Goal: Task Accomplishment & Management: Manage account settings

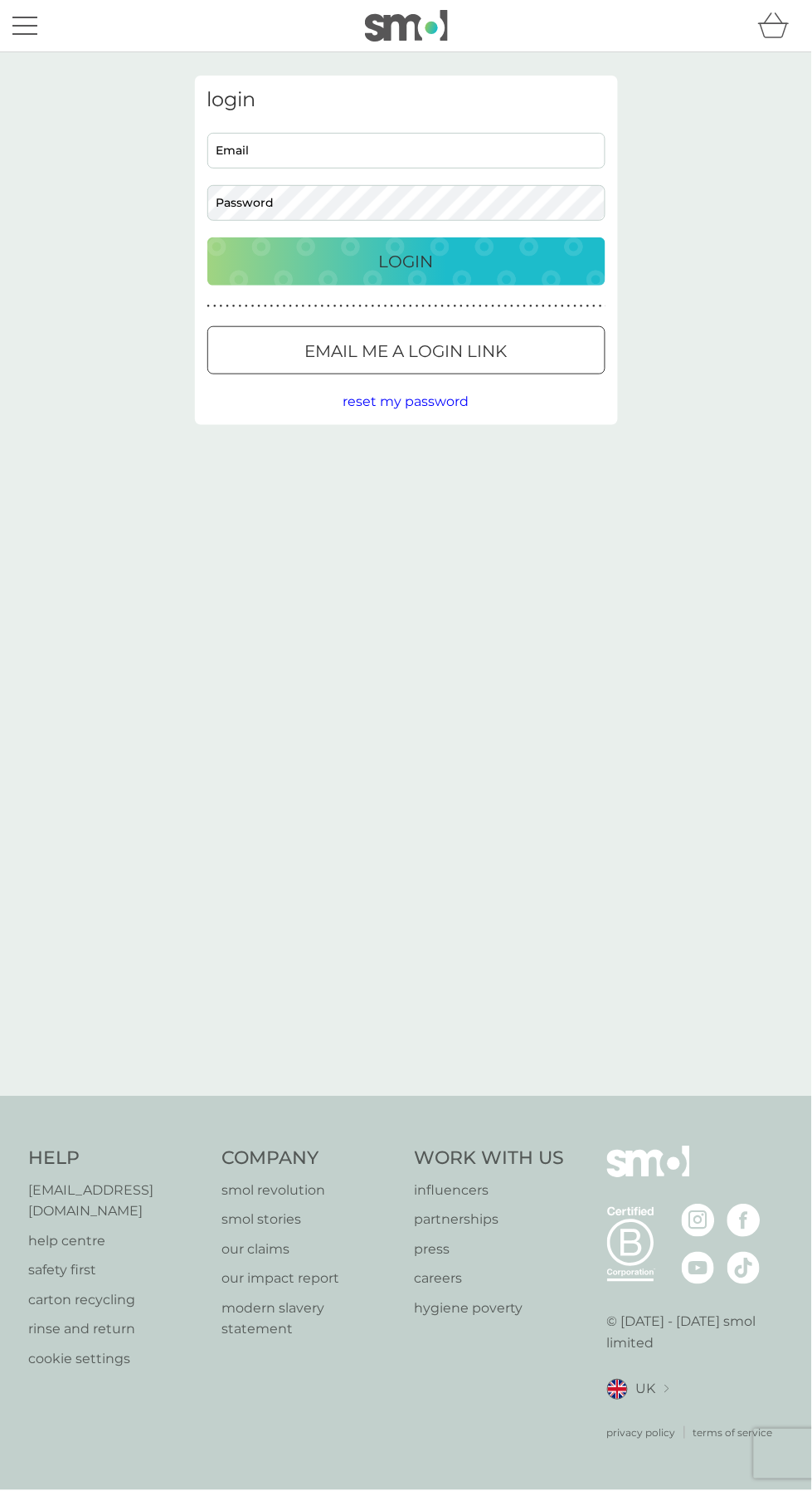
click at [405, 154] on input "Email" at bounding box center [406, 151] width 398 height 36
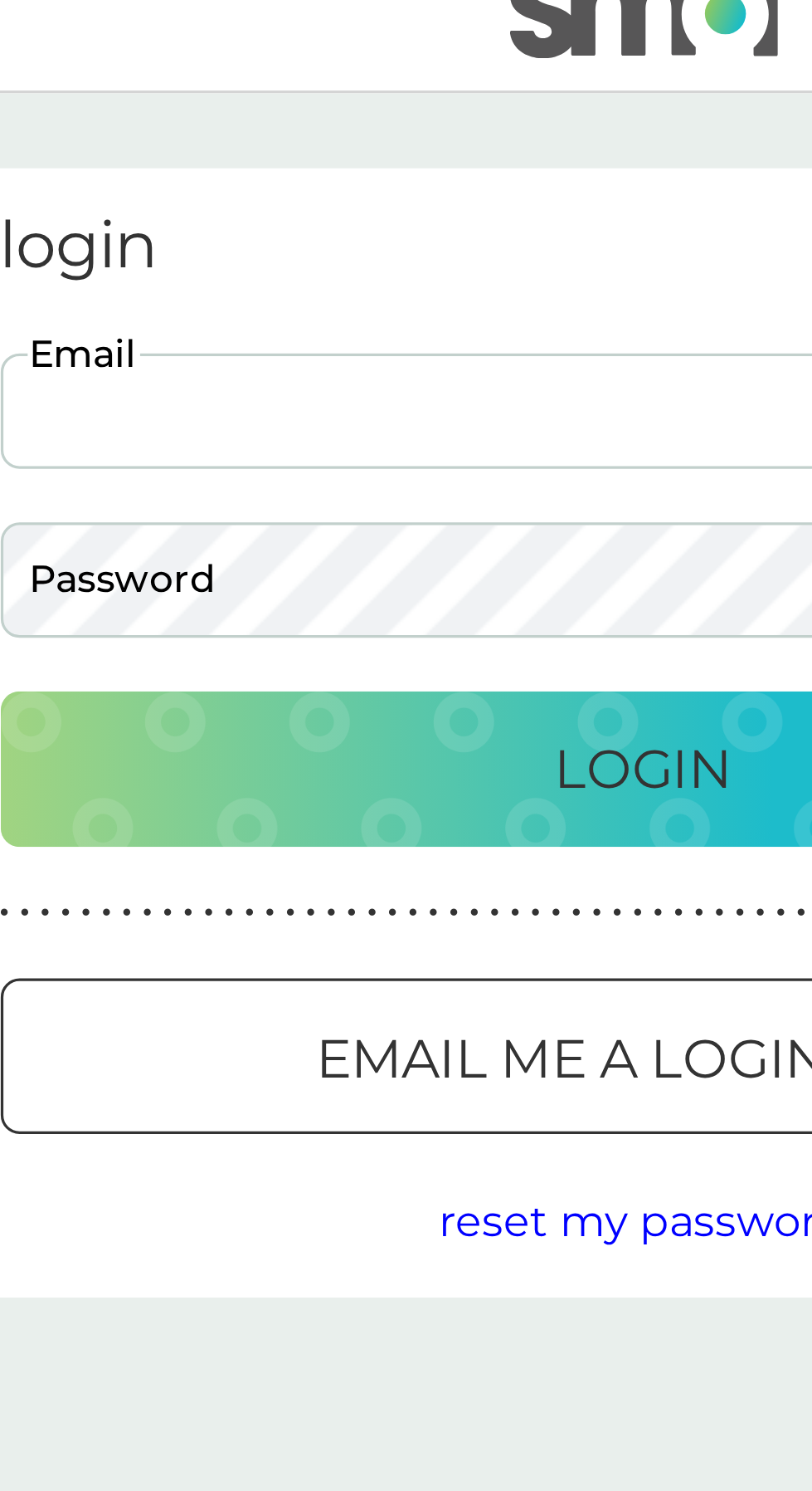
click at [320, 147] on input "Email" at bounding box center [406, 151] width 398 height 36
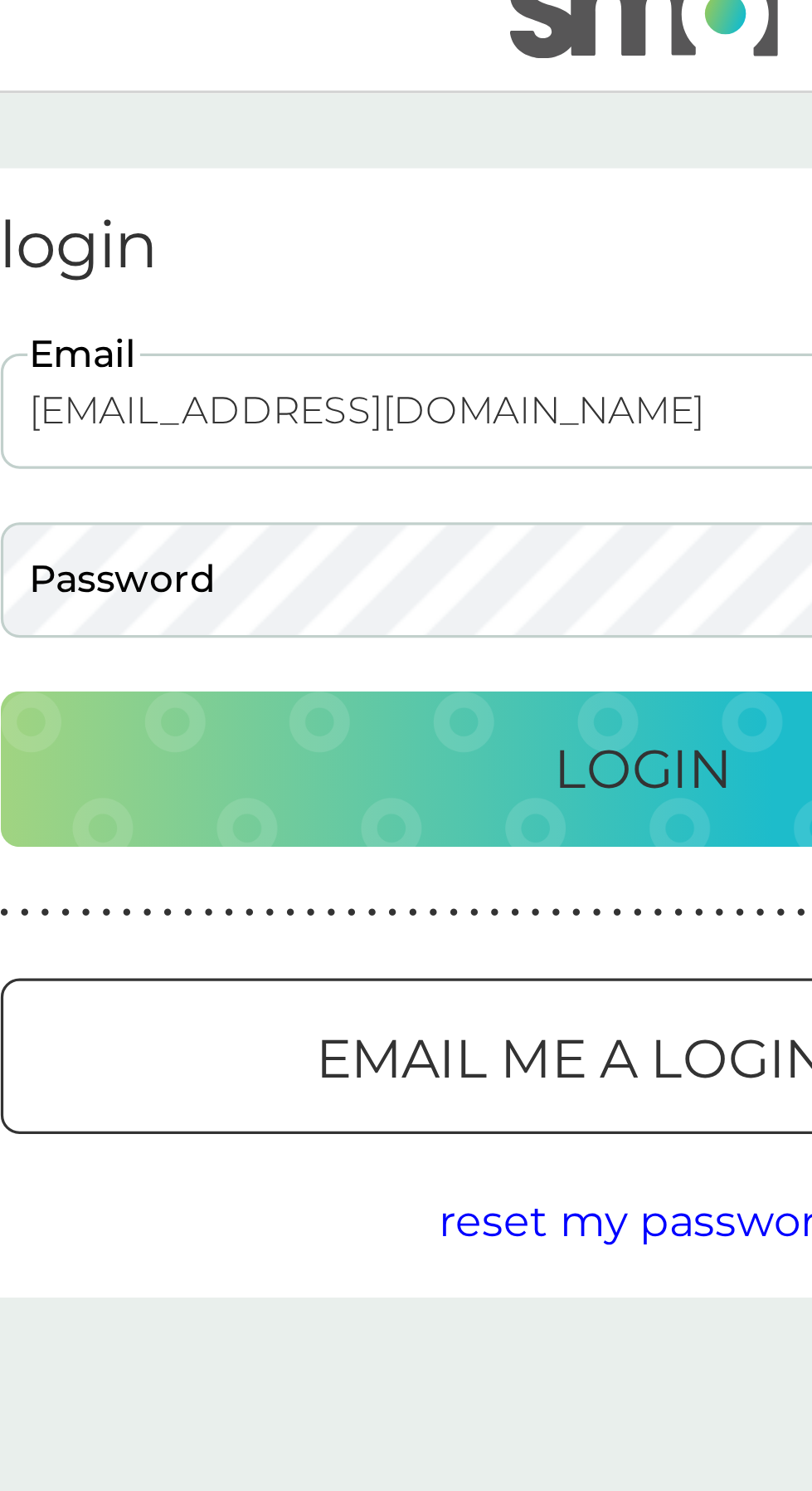
type input "dinah9496@gmail.com"
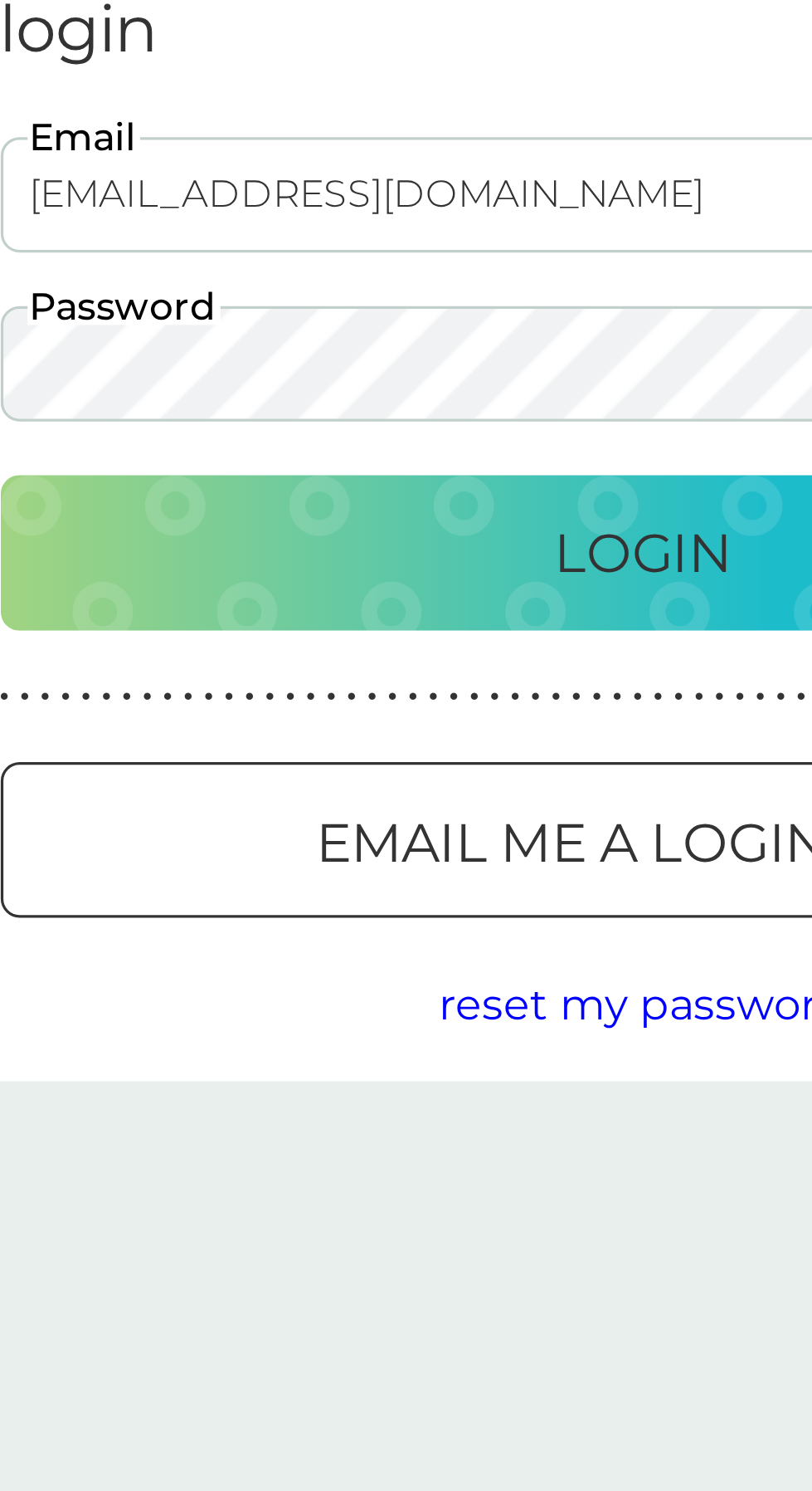
click at [367, 265] on div "Login" at bounding box center [406, 261] width 365 height 26
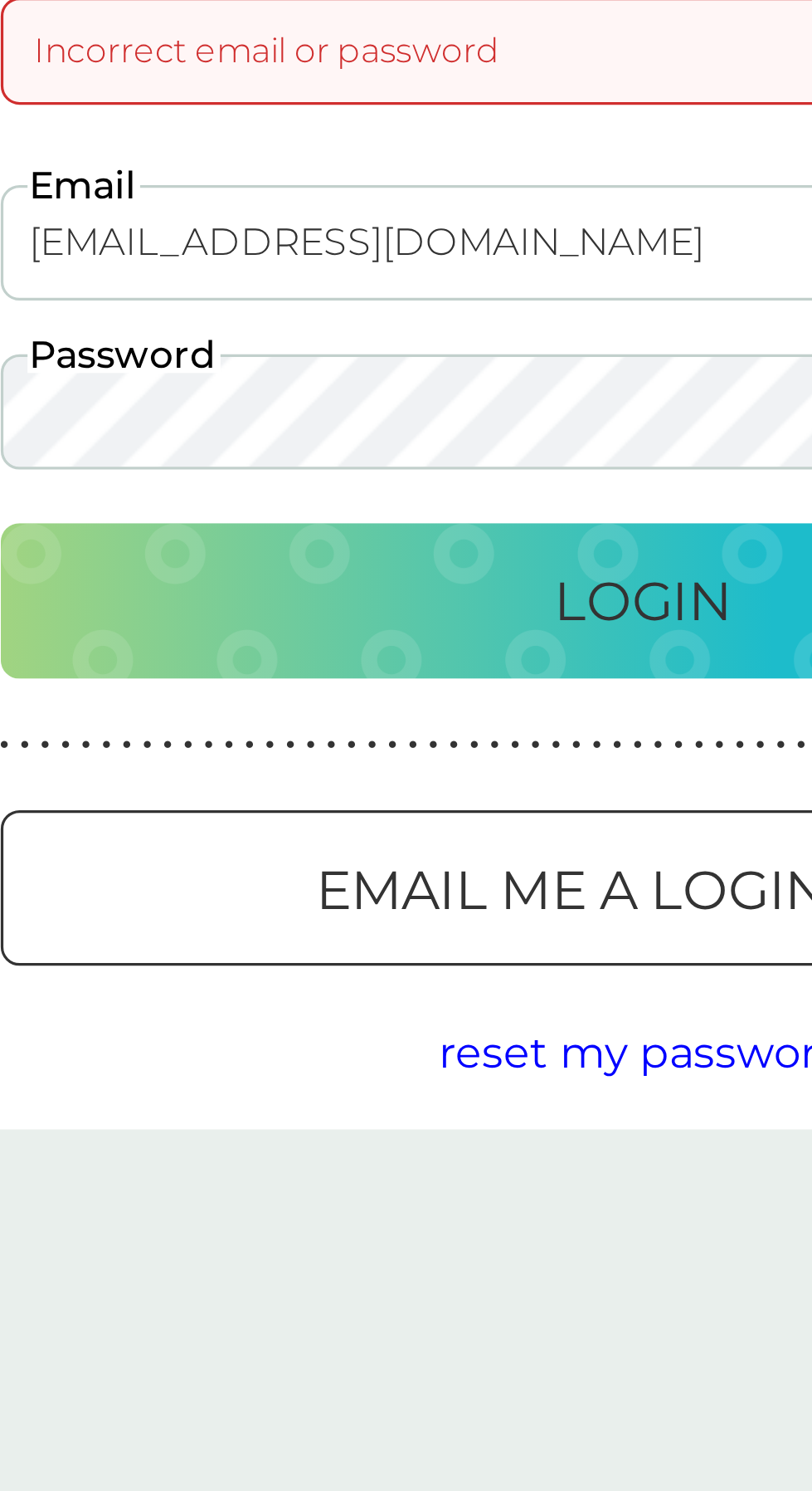
click at [408, 315] on p "Login" at bounding box center [406, 319] width 55 height 26
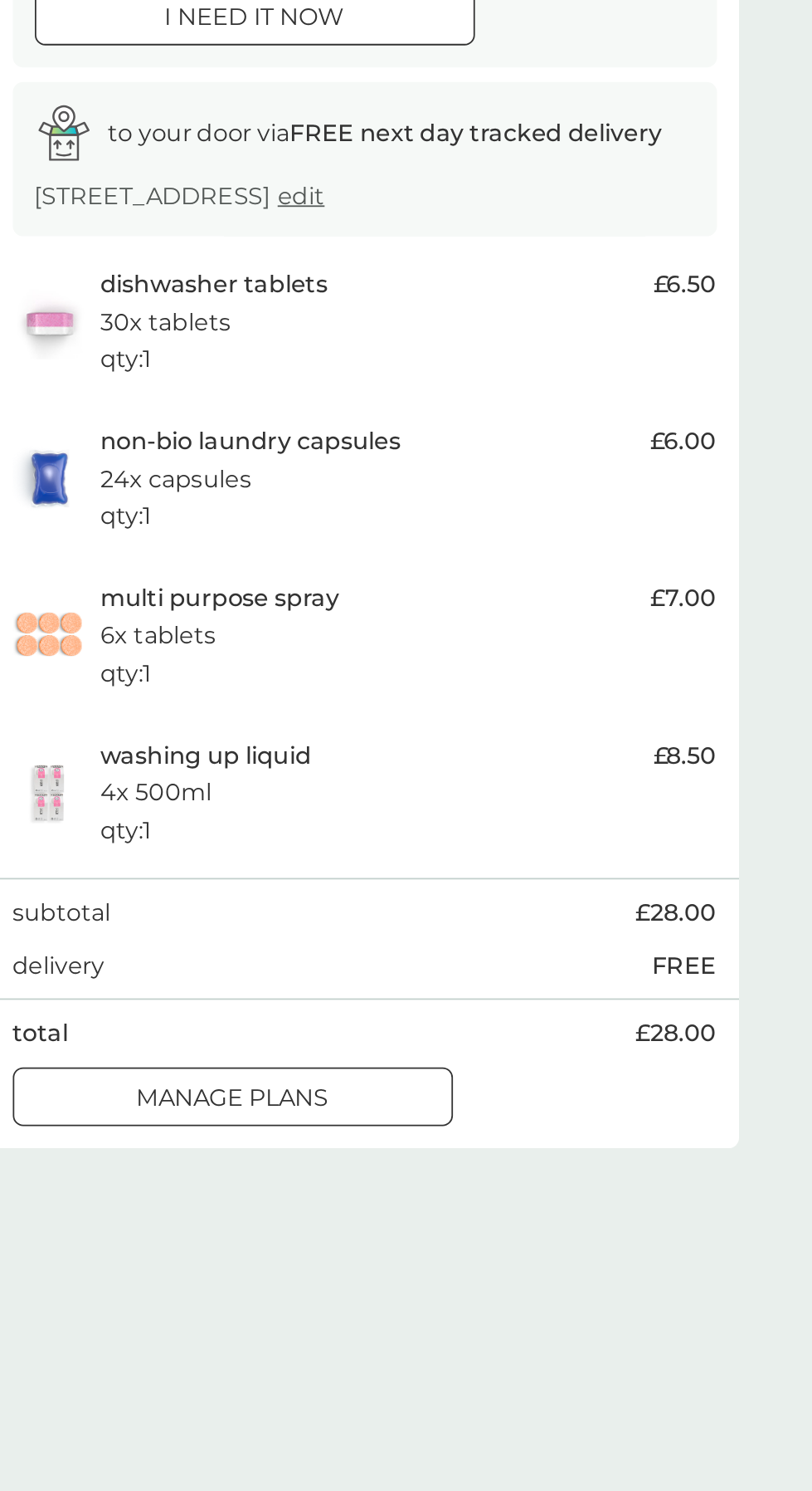
click at [384, 354] on span "edit" at bounding box center [370, 347] width 26 height 15
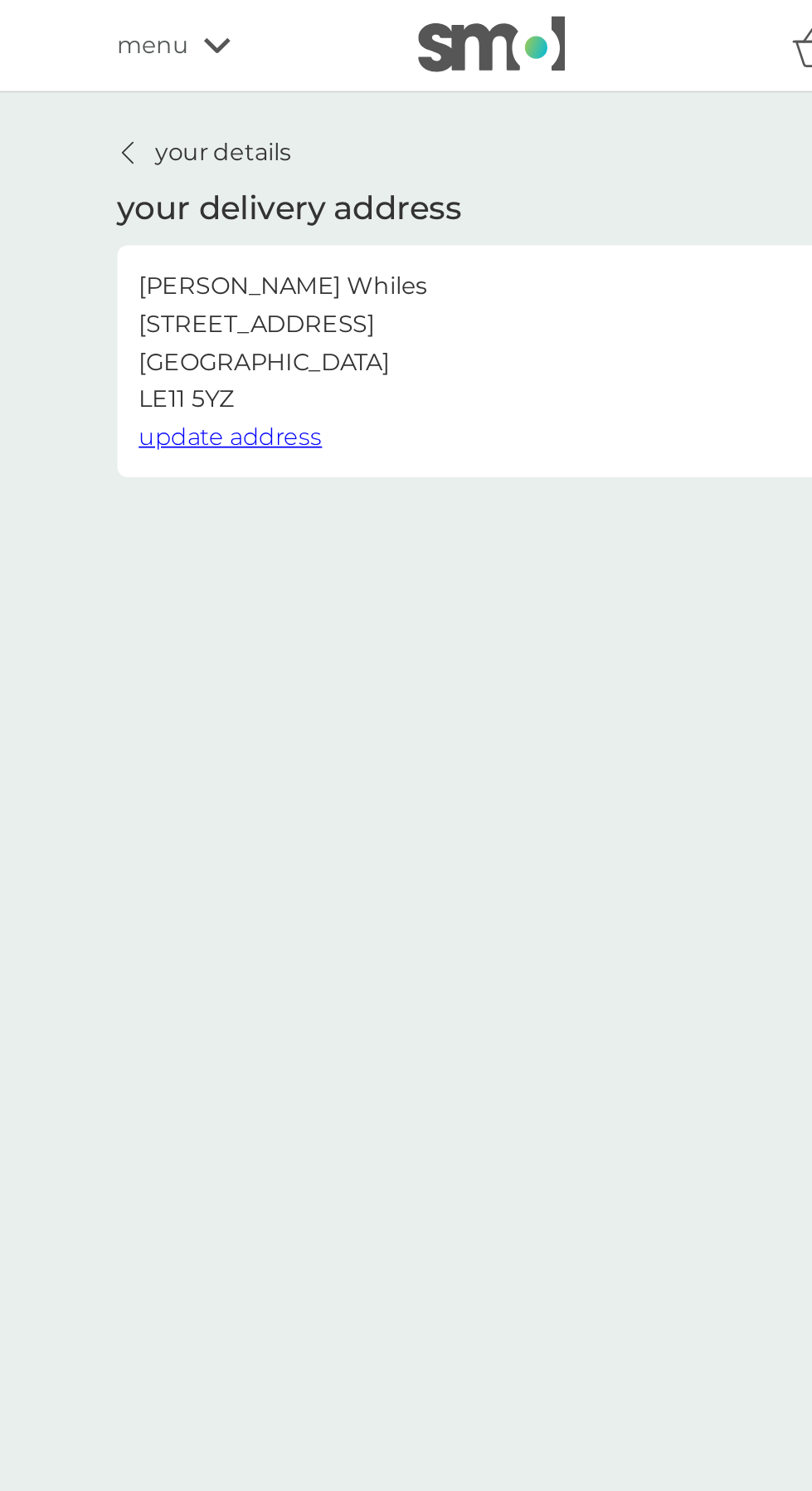
click at [214, 80] on link "your details" at bounding box center [244, 87] width 98 height 22
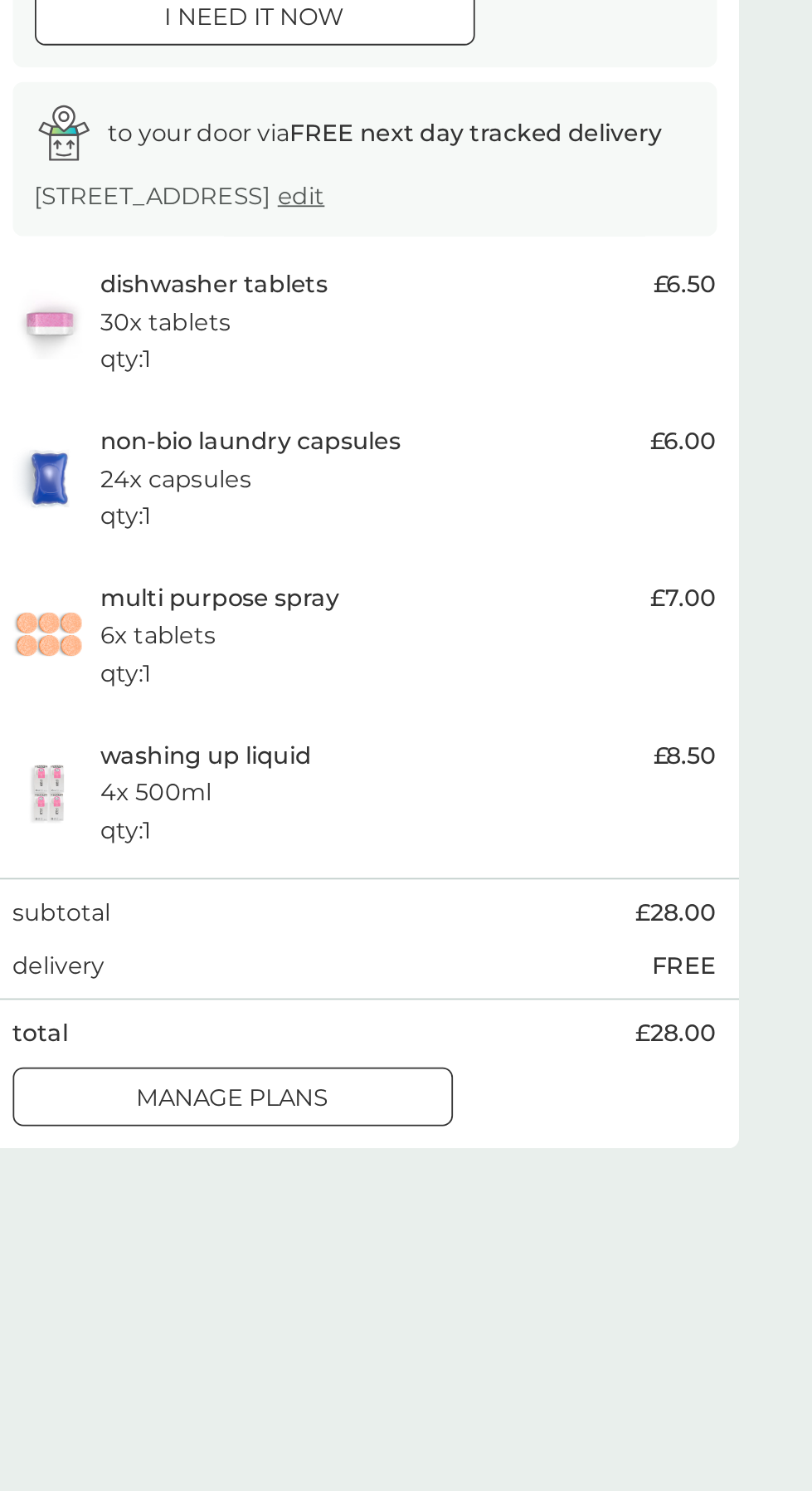
click at [385, 867] on p "manage plans" at bounding box center [331, 858] width 108 height 22
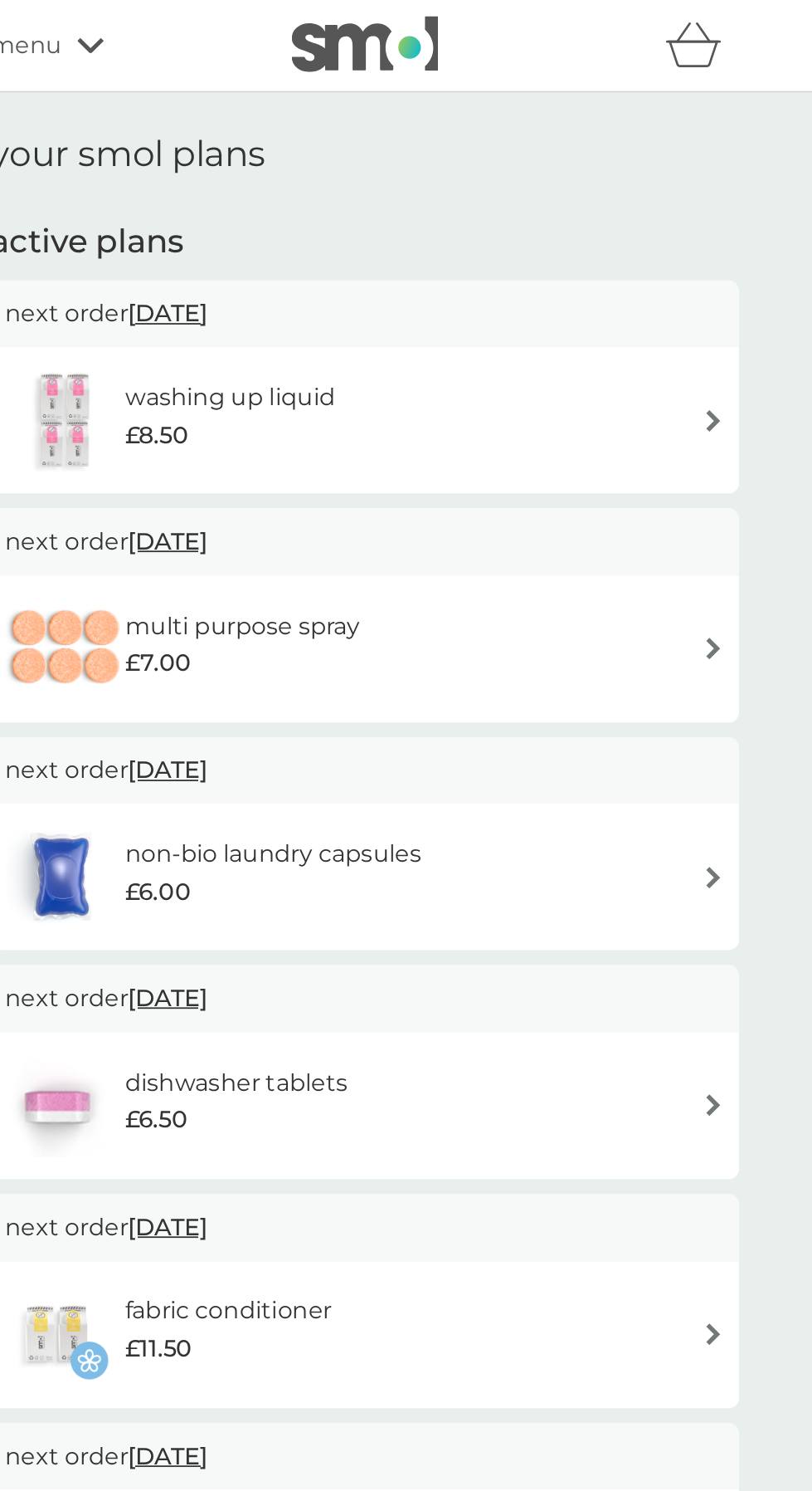
click at [604, 240] on img at bounding box center [604, 238] width 13 height 13
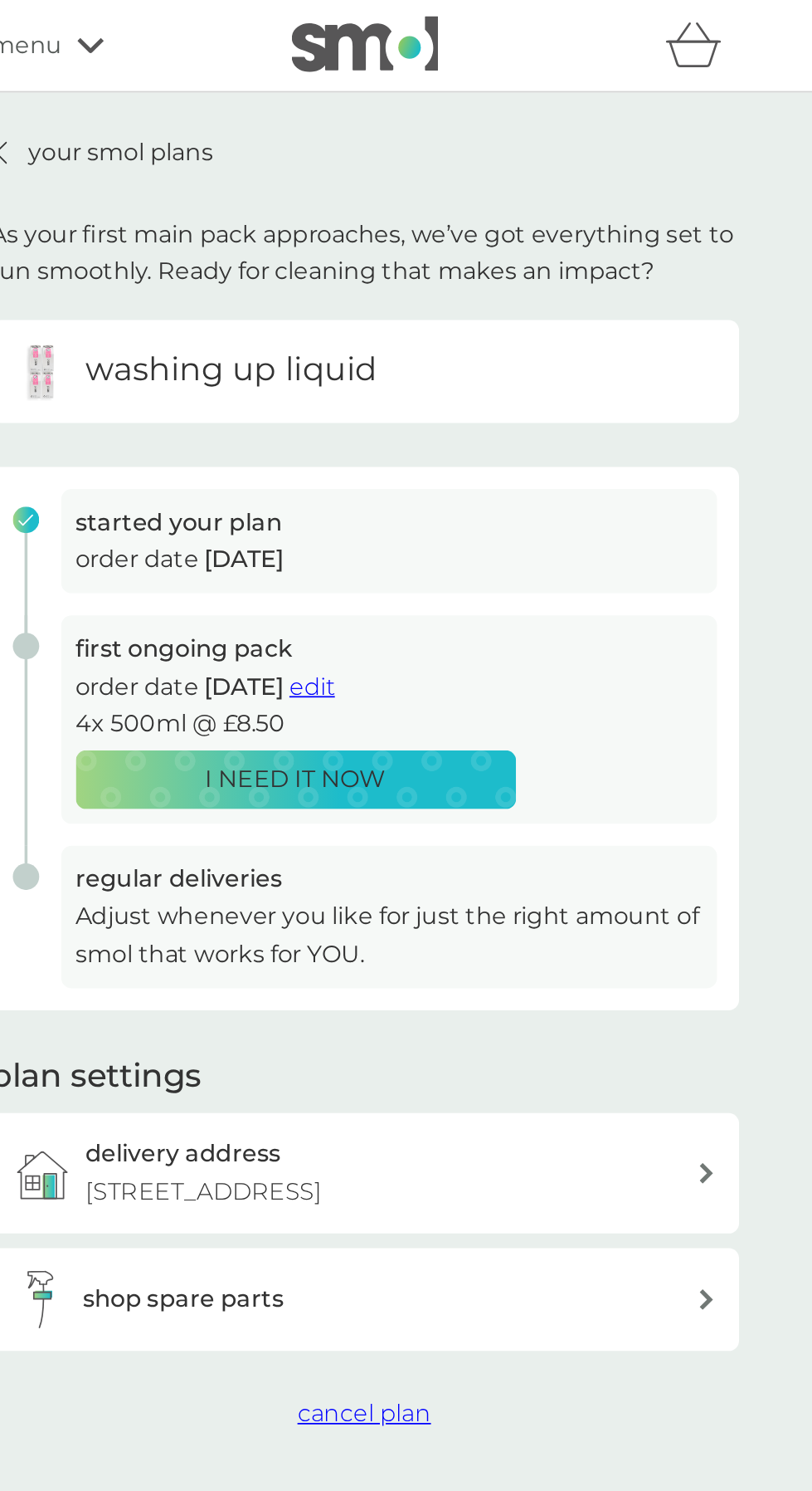
click at [390, 391] on span "edit" at bounding box center [377, 387] width 26 height 15
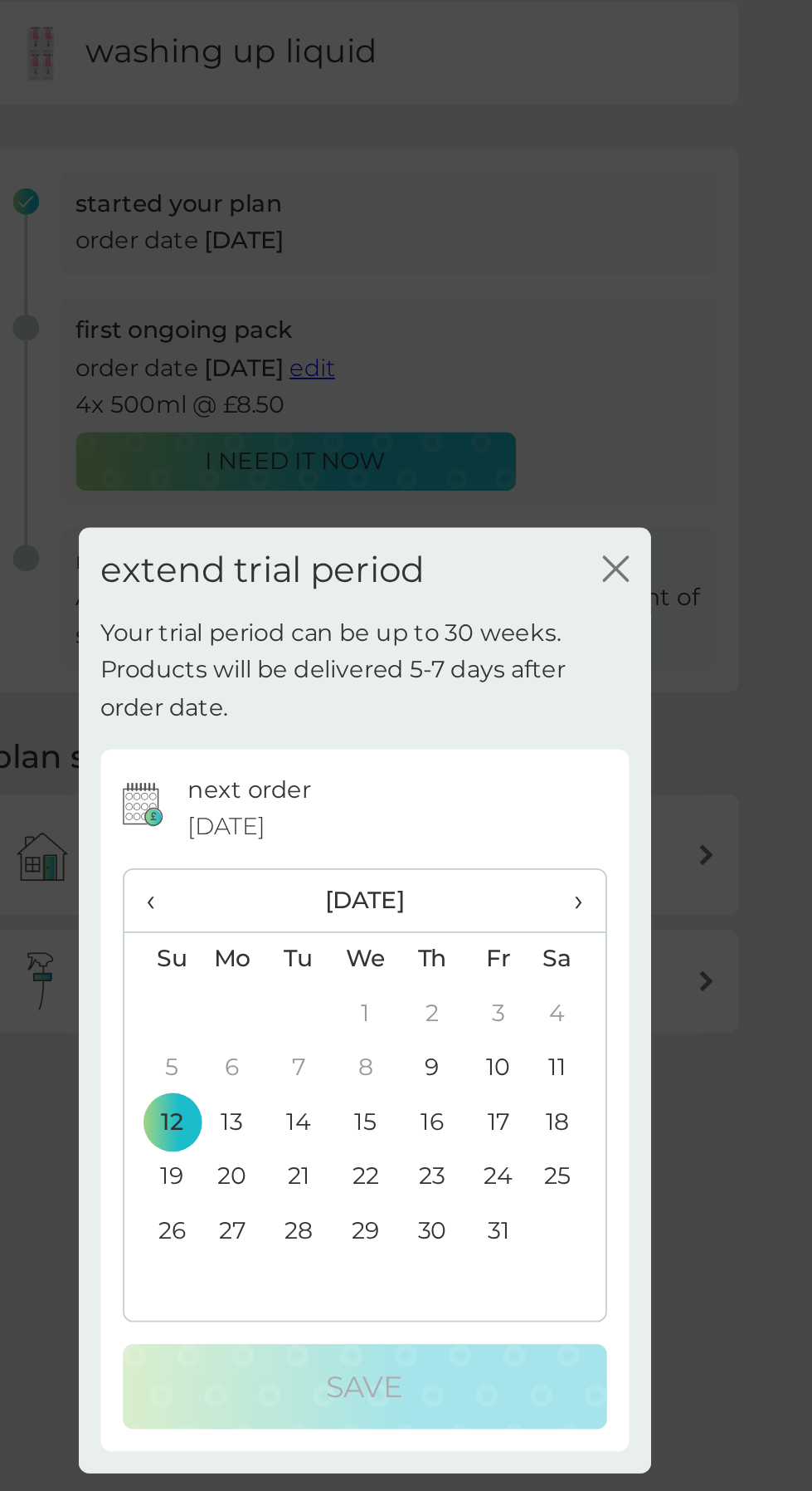
click at [527, 707] on span "›" at bounding box center [521, 689] width 16 height 35
click at [445, 800] on td "6" at bounding box center [444, 784] width 37 height 31
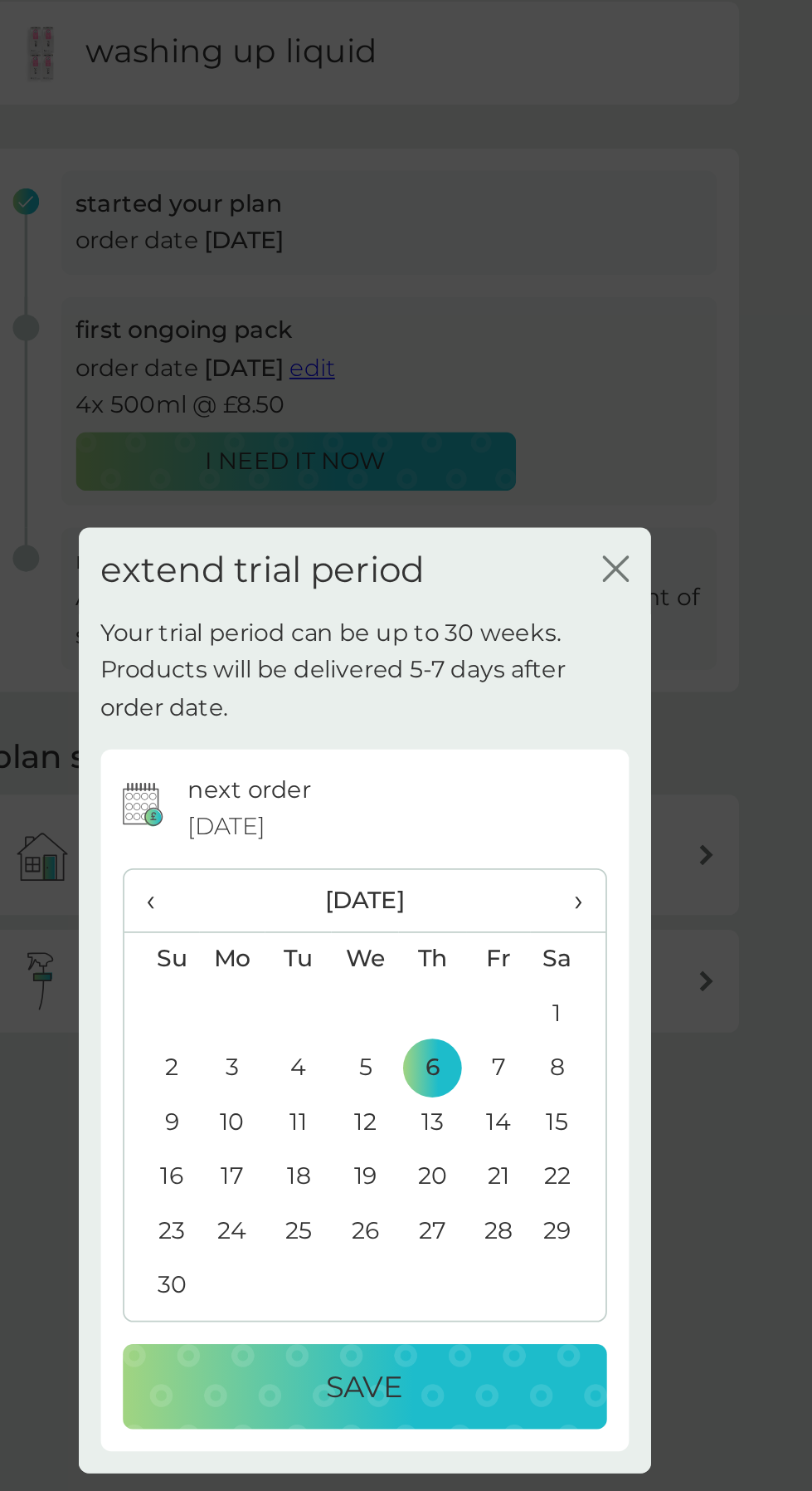
click at [399, 977] on p "Save" at bounding box center [407, 963] width 43 height 26
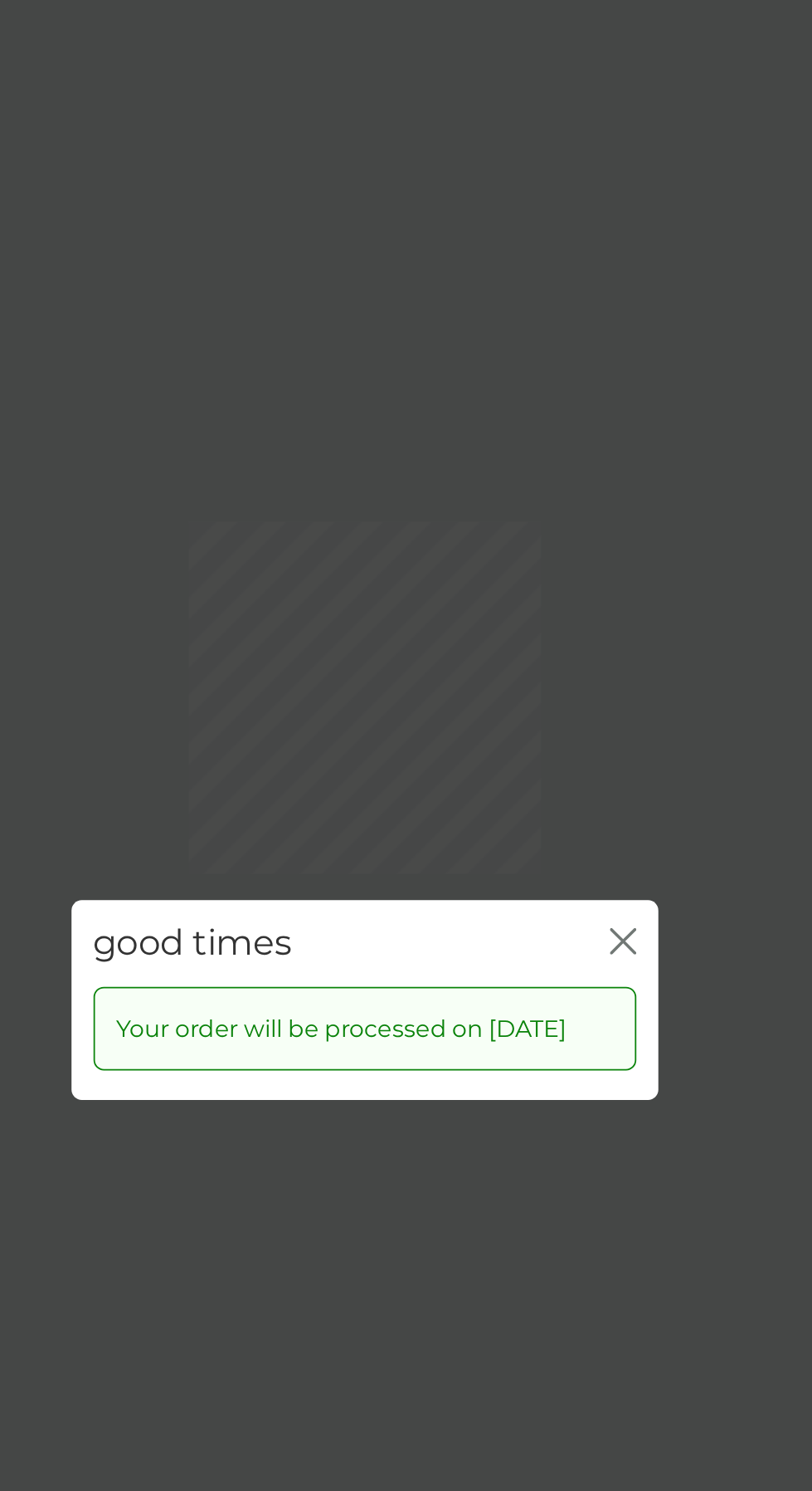
click at [541, 709] on div "good times close Your order will be processed on 6 Nov 2025" at bounding box center [406, 746] width 812 height 1491
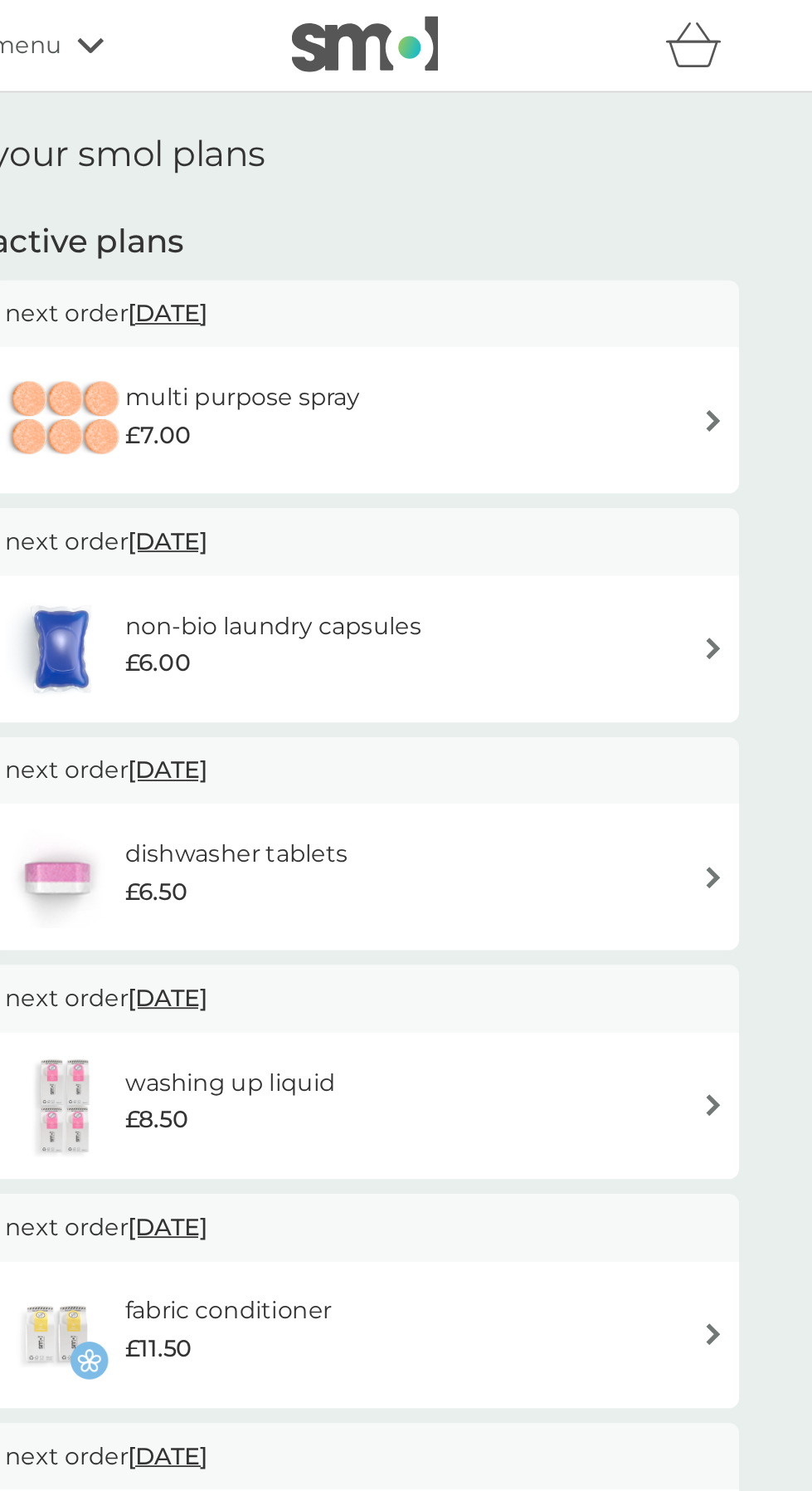
click at [586, 495] on div "dishwasher tablets £6.50" at bounding box center [406, 495] width 407 height 58
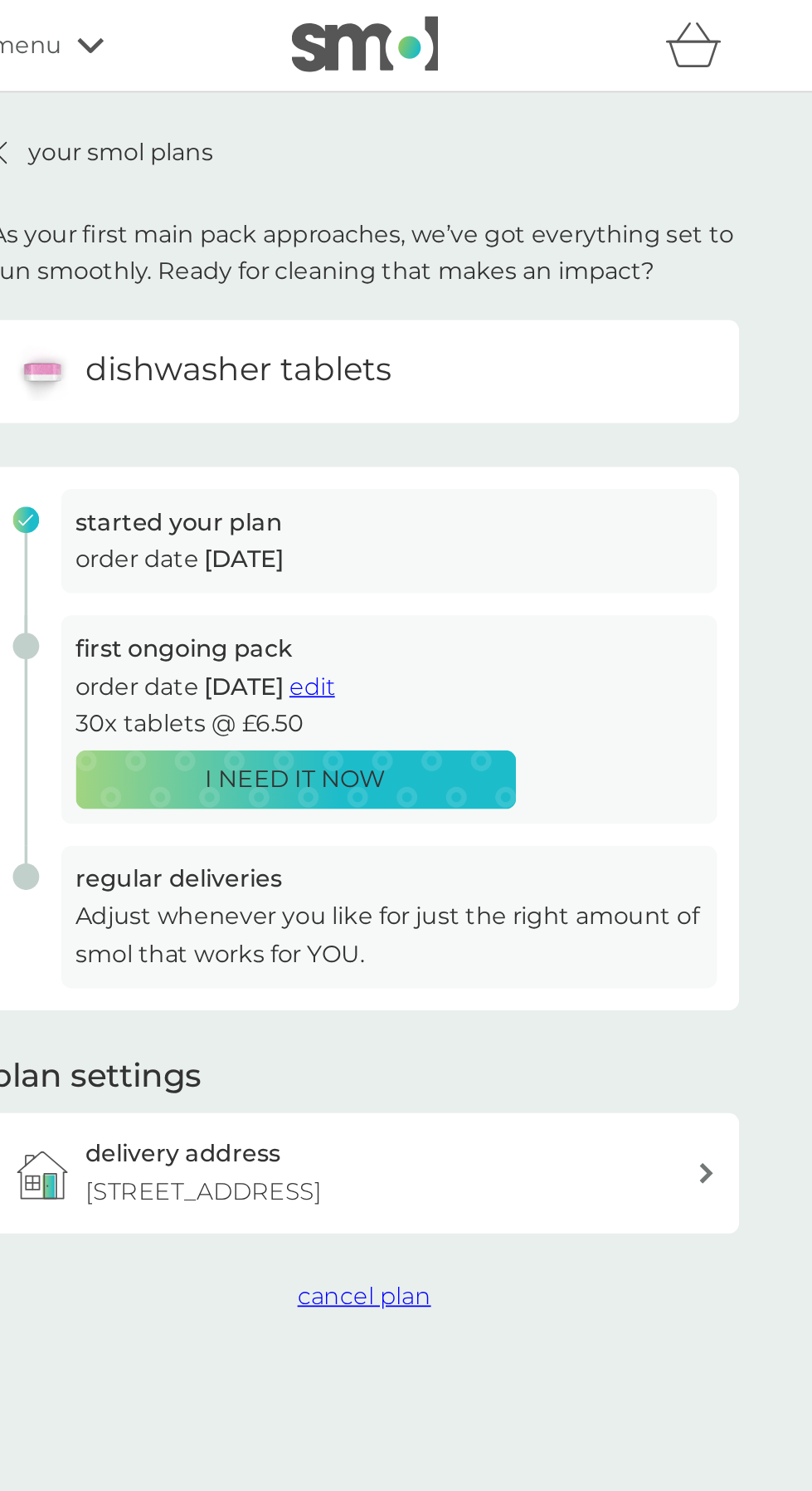
click at [542, 488] on h3 "regular deliveries" at bounding box center [420, 497] width 355 height 22
click at [412, 733] on span "cancel plan" at bounding box center [406, 732] width 76 height 15
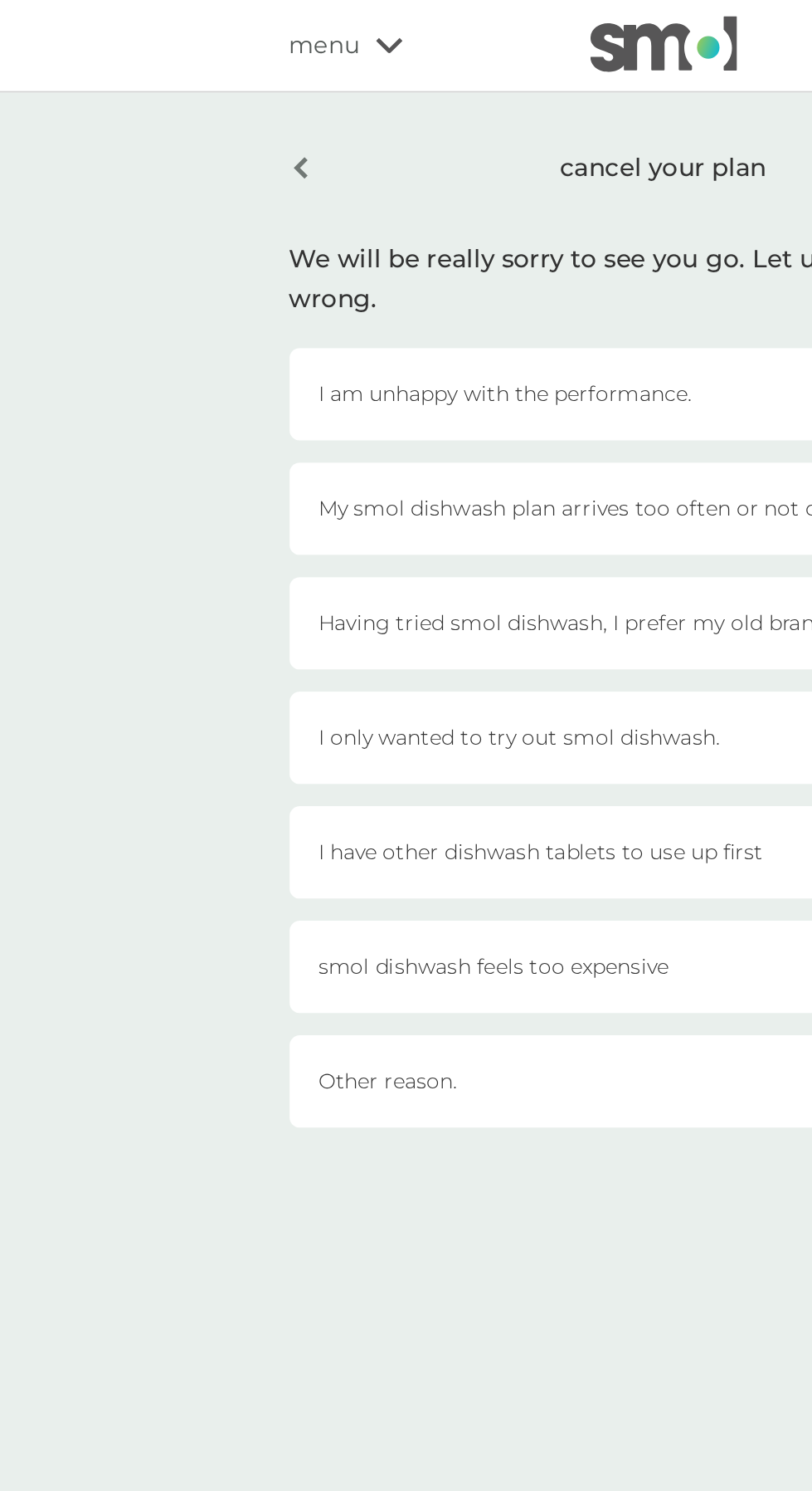
click at [201, 91] on div "cancel your plan" at bounding box center [406, 95] width 423 height 39
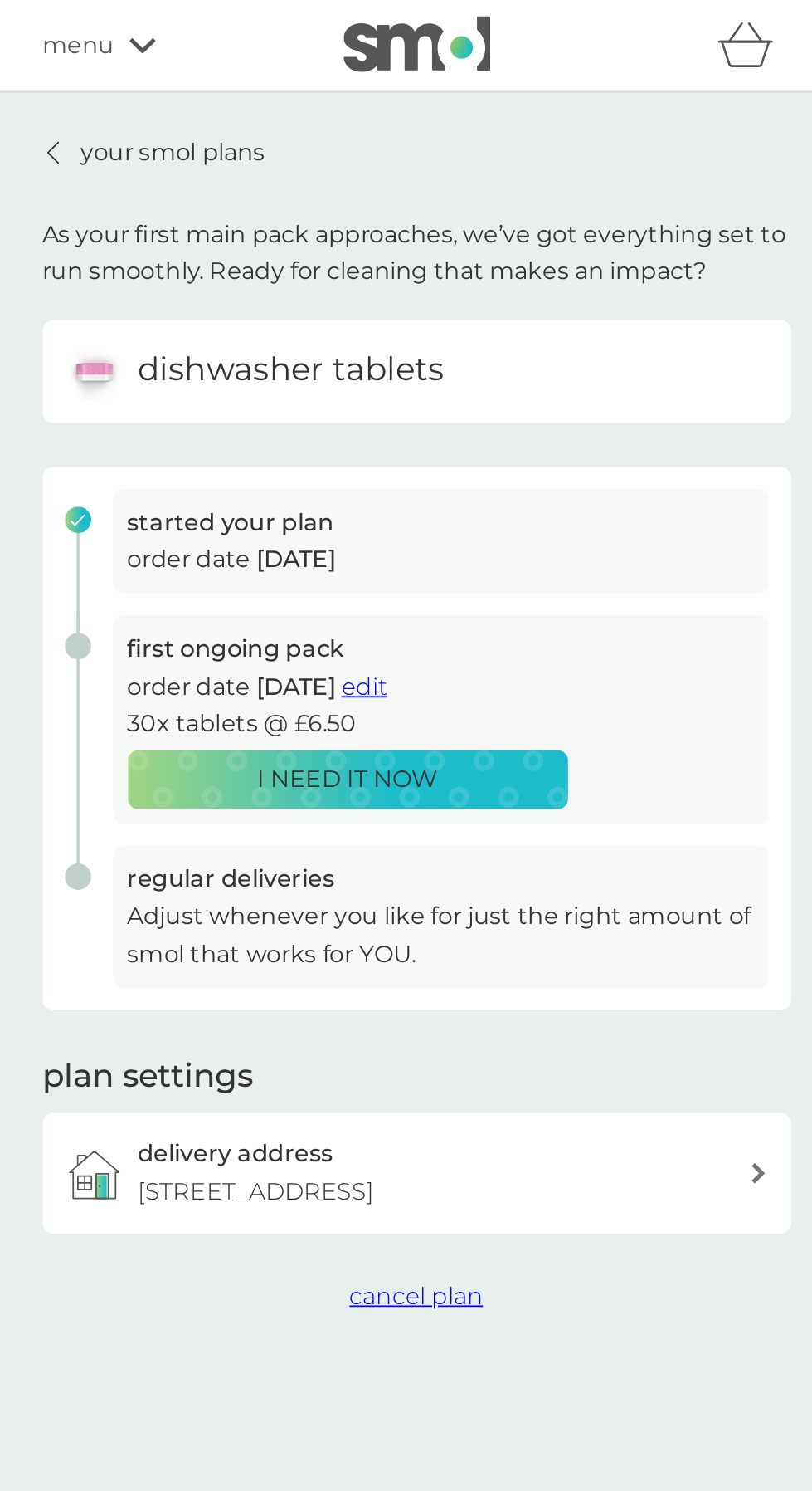
click at [475, 196] on div "dishwasher tablets" at bounding box center [406, 209] width 398 height 33
click at [544, 516] on p "Adjust whenever you like for just the right amount of smol that works for YOU." at bounding box center [420, 528] width 355 height 42
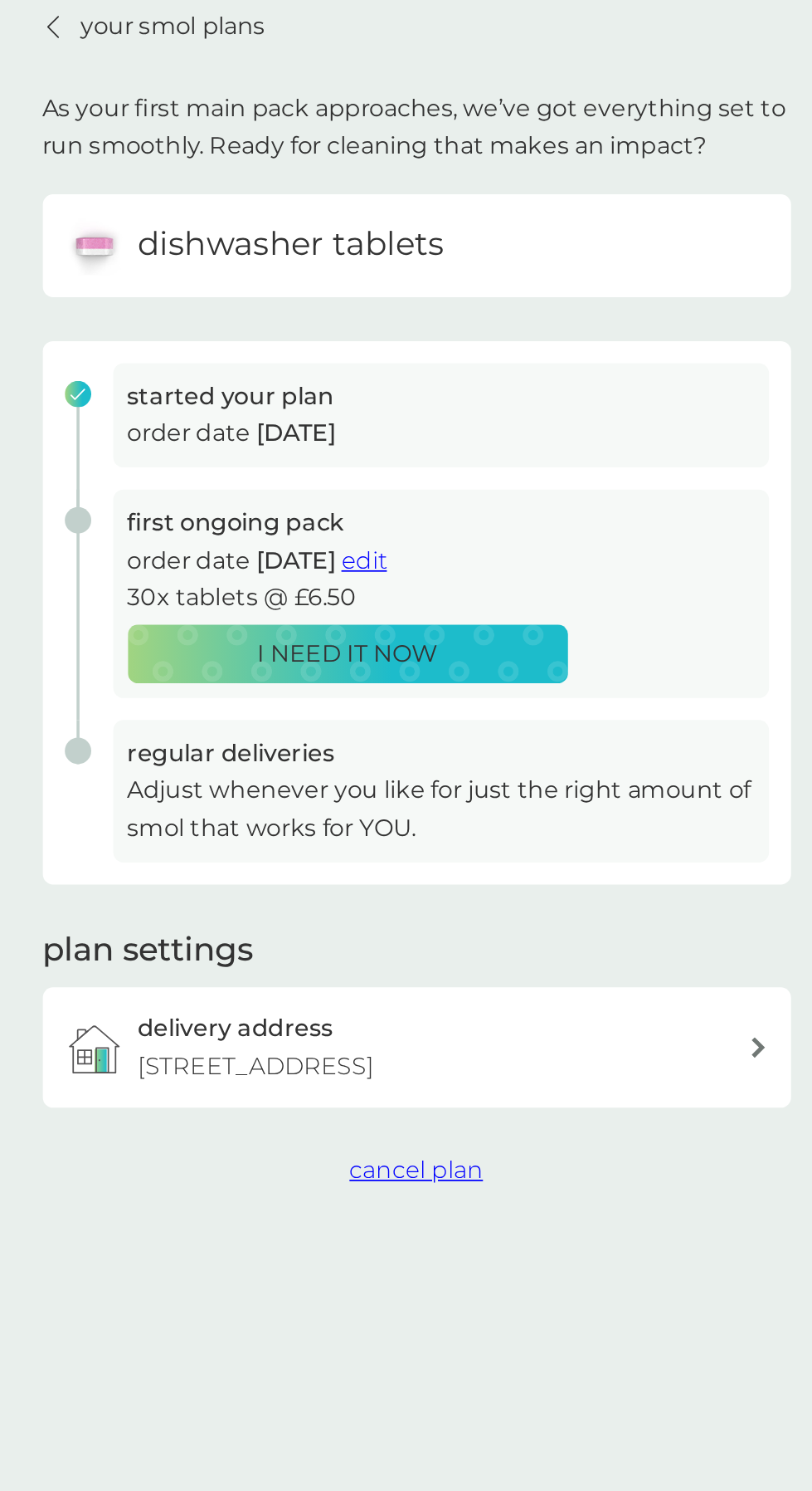
click at [390, 388] on span "edit" at bounding box center [377, 387] width 26 height 15
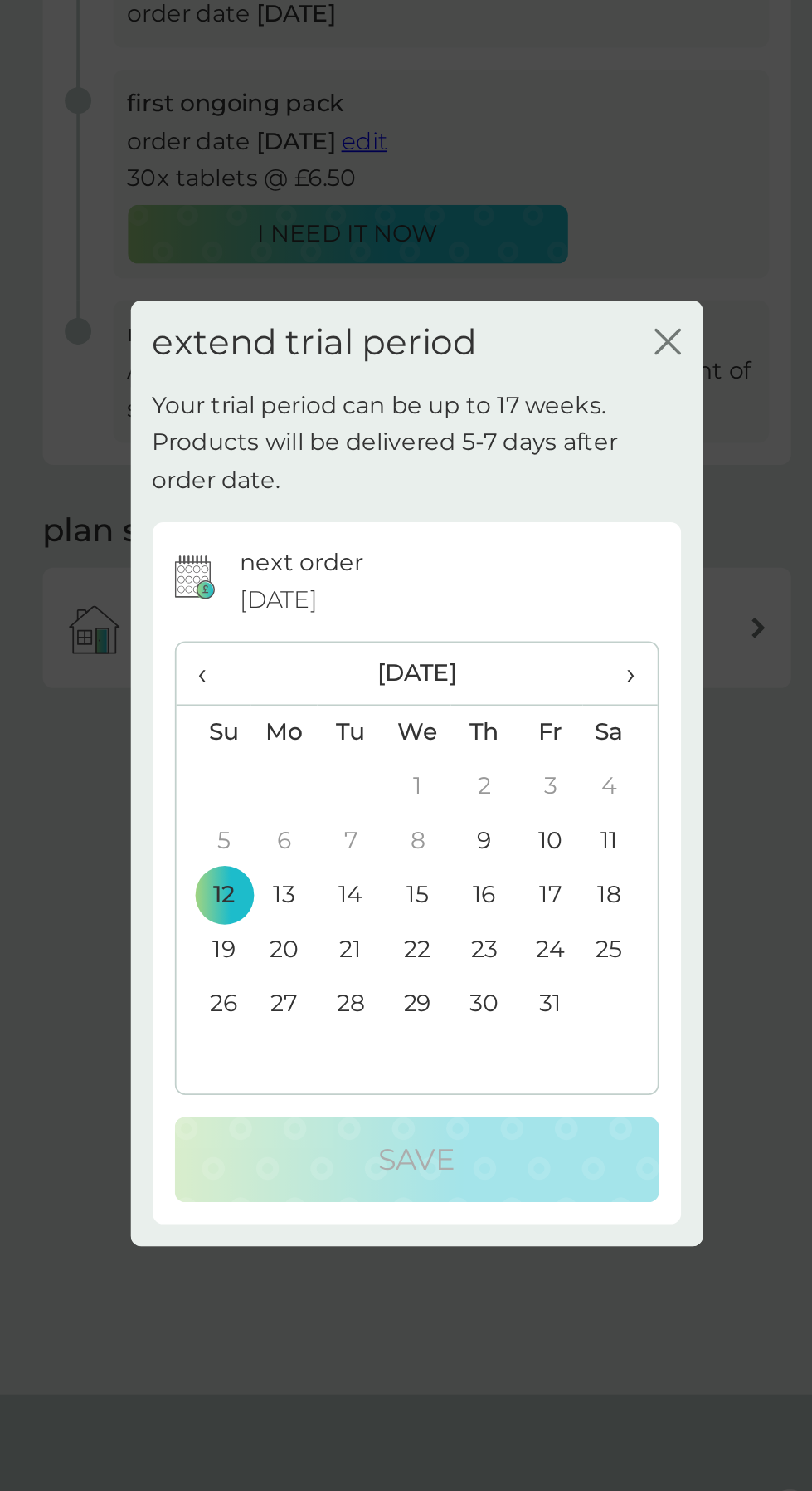
click at [546, 509] on icon "close" at bounding box center [549, 501] width 15 height 15
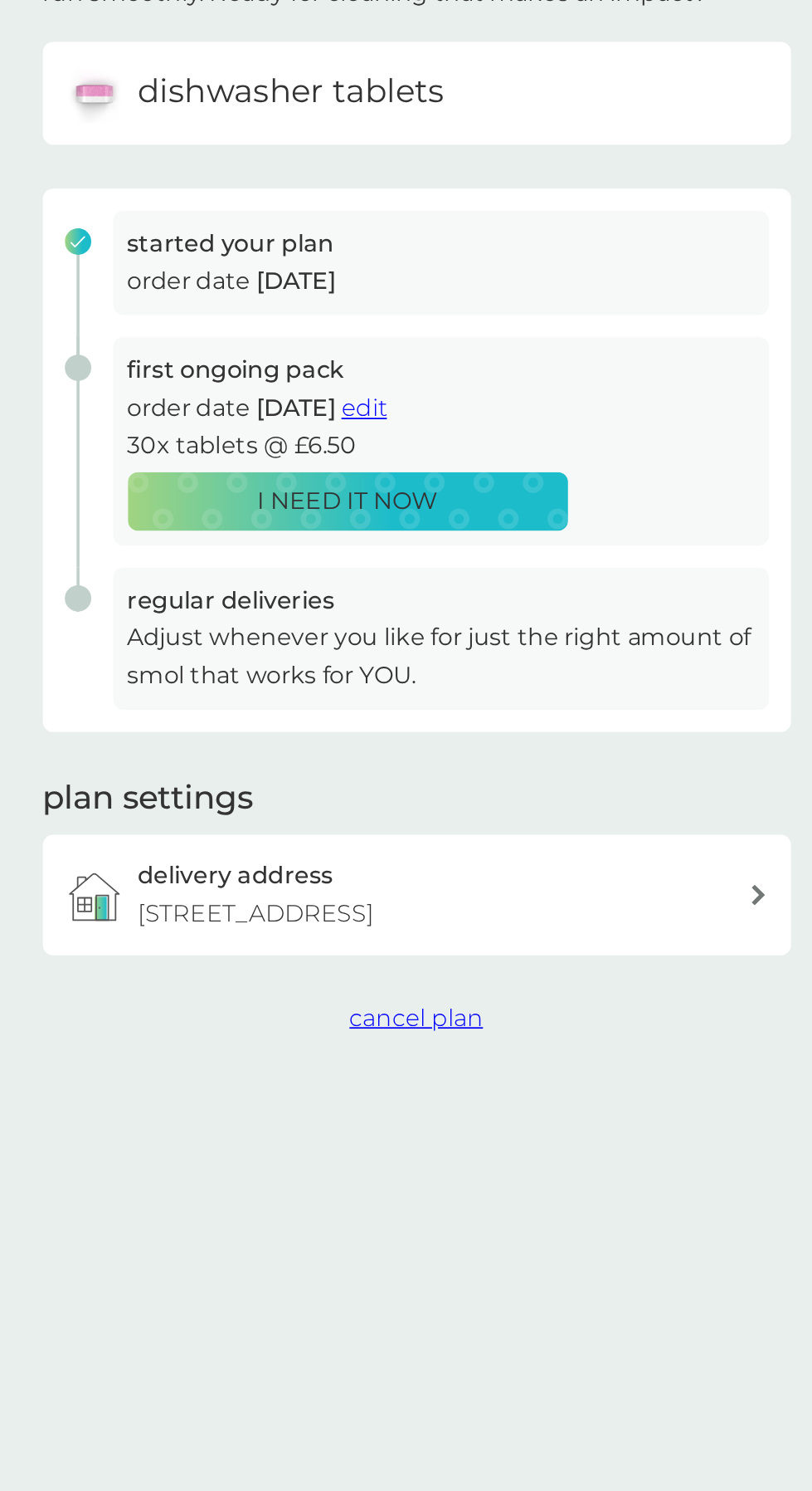
click at [508, 211] on div "dishwasher tablets" at bounding box center [406, 209] width 398 height 33
click at [516, 226] on div "dishwasher tablets" at bounding box center [406, 209] width 398 height 33
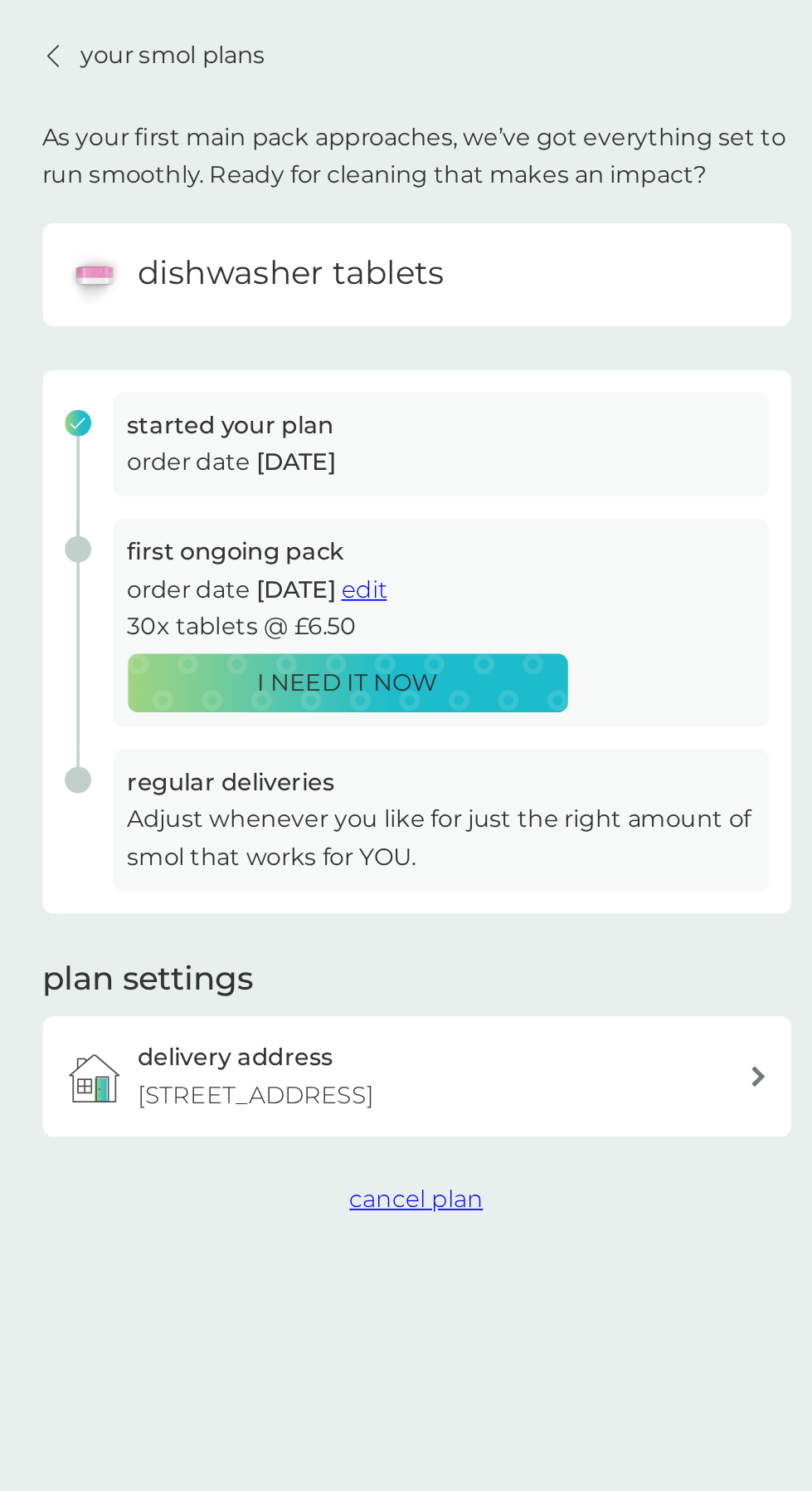
click at [402, 734] on span "cancel plan" at bounding box center [406, 732] width 76 height 15
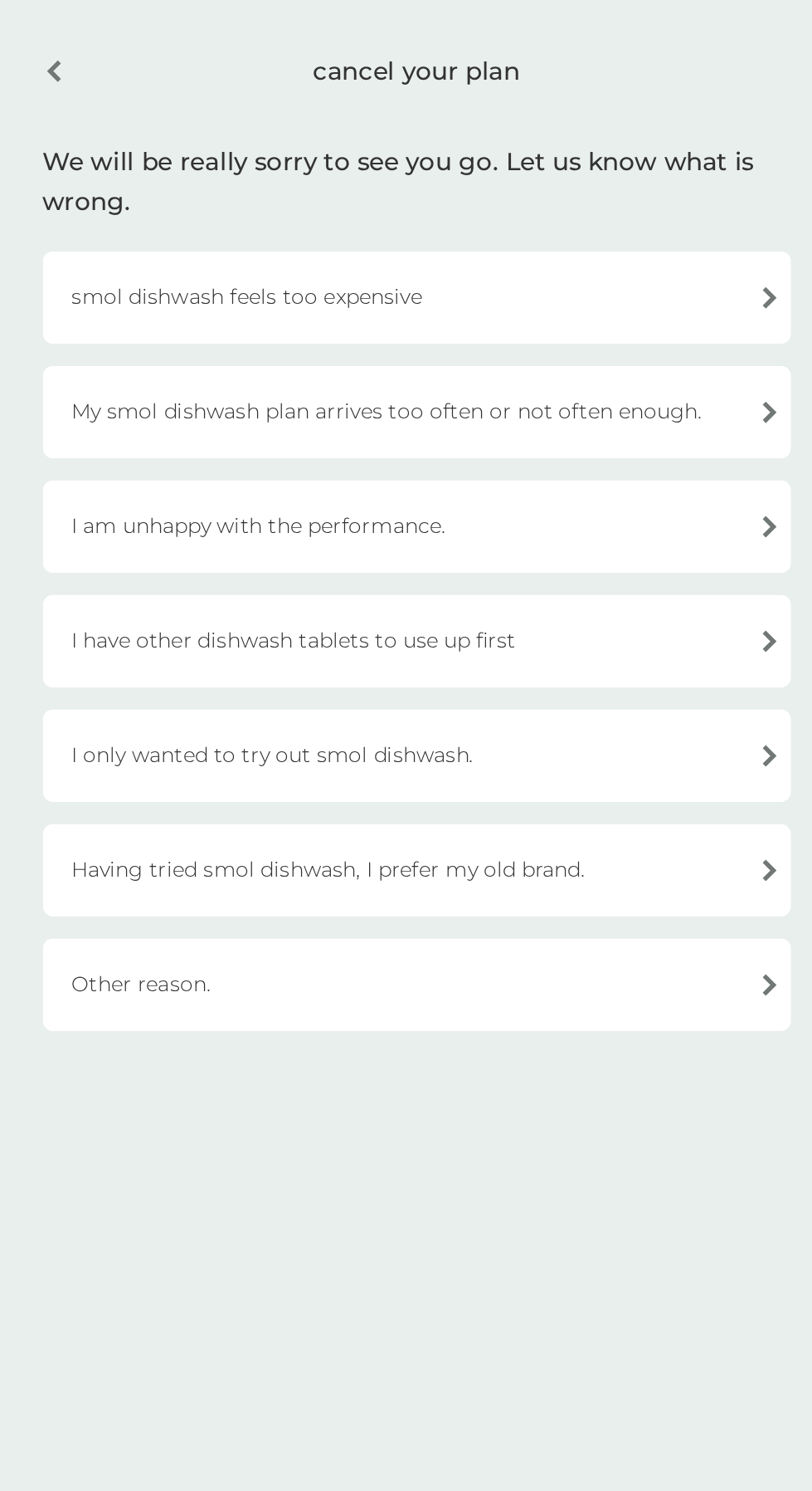
click at [599, 620] on div "Other reason." at bounding box center [406, 611] width 423 height 52
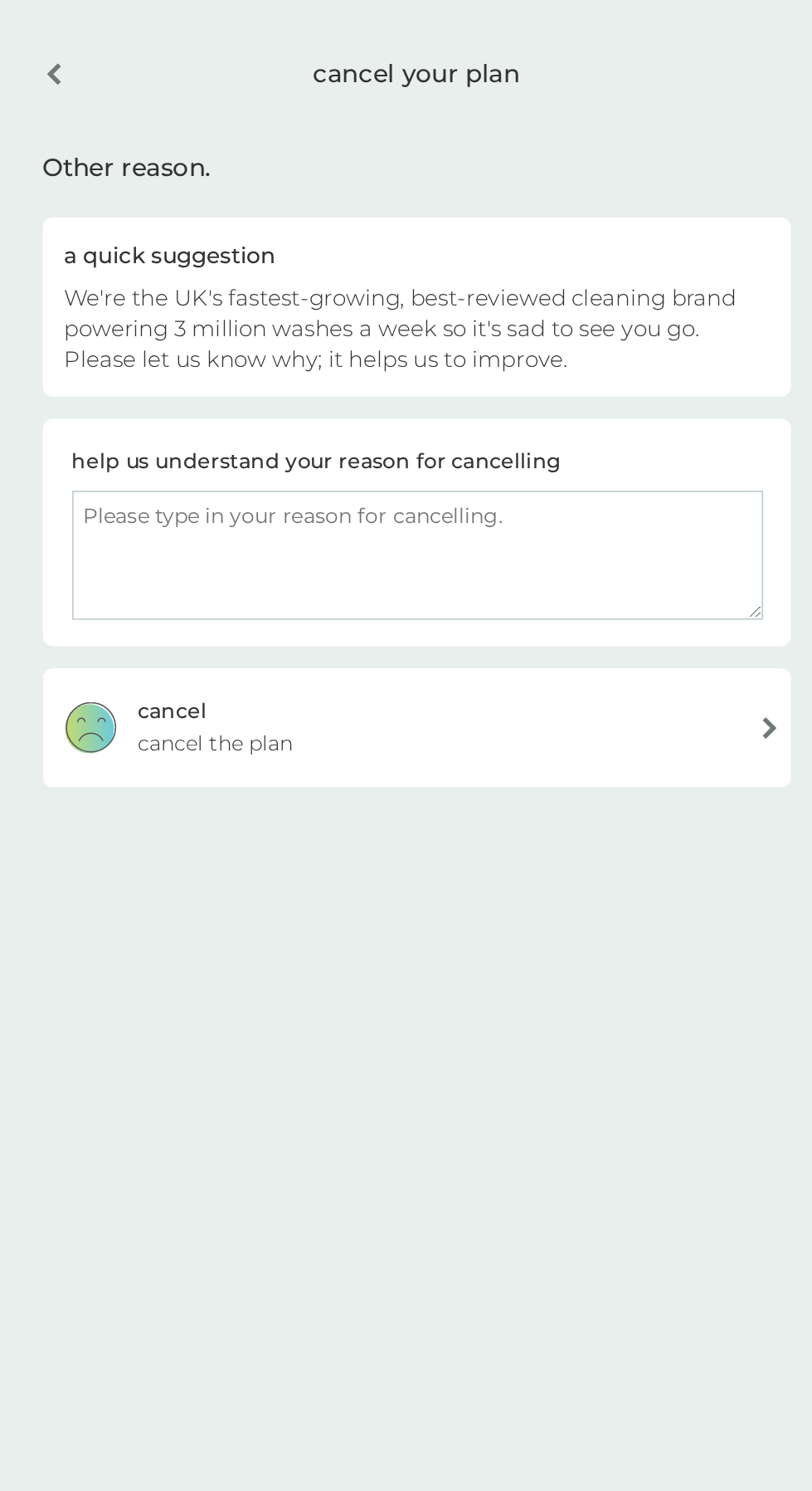
click at [351, 405] on textarea at bounding box center [406, 368] width 391 height 73
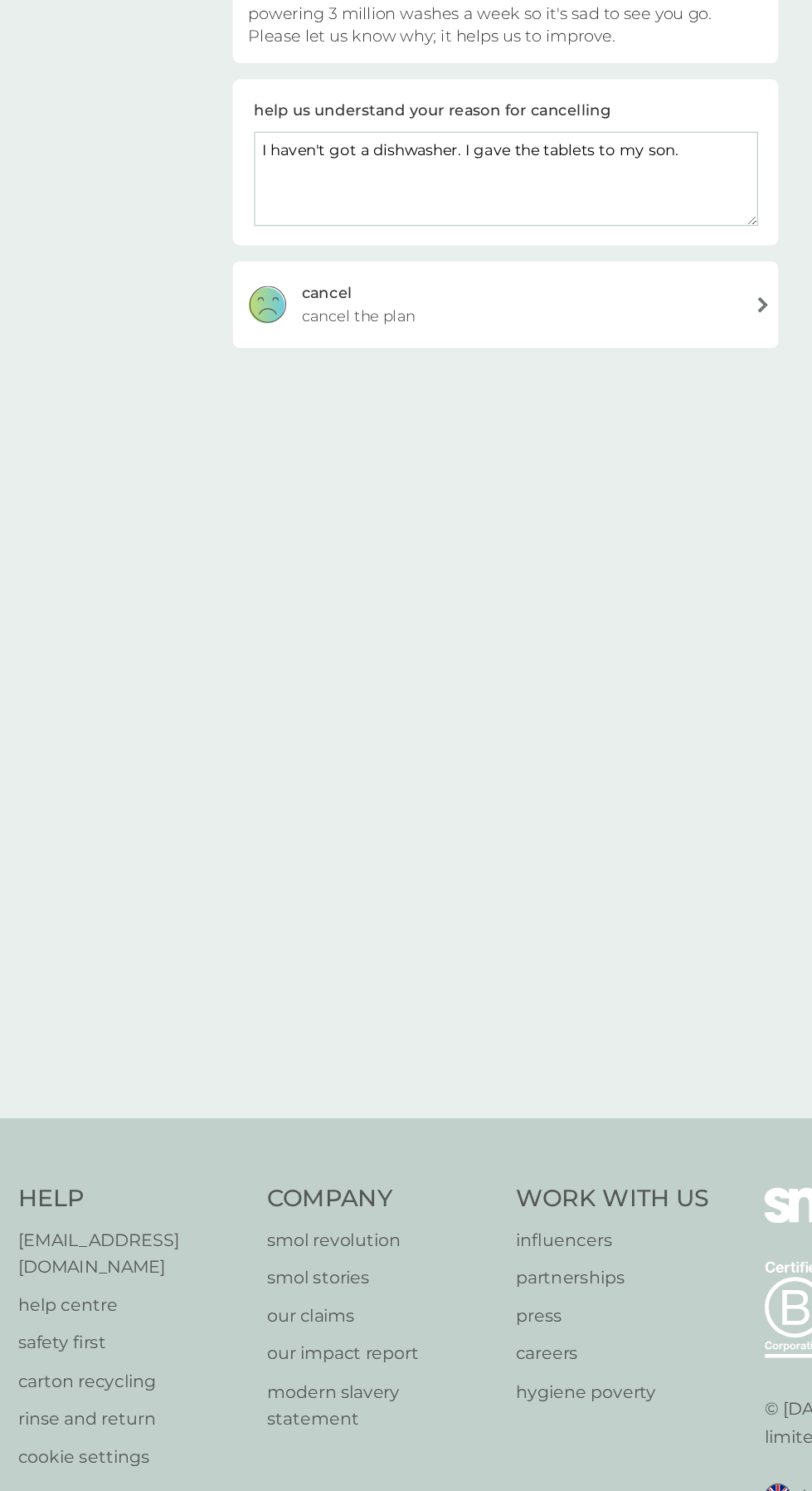
type textarea "I haven't got a dishwasher. I gave the tablets to my son."
click at [435, 499] on div "cancel cancel the plan" at bounding box center [406, 466] width 423 height 67
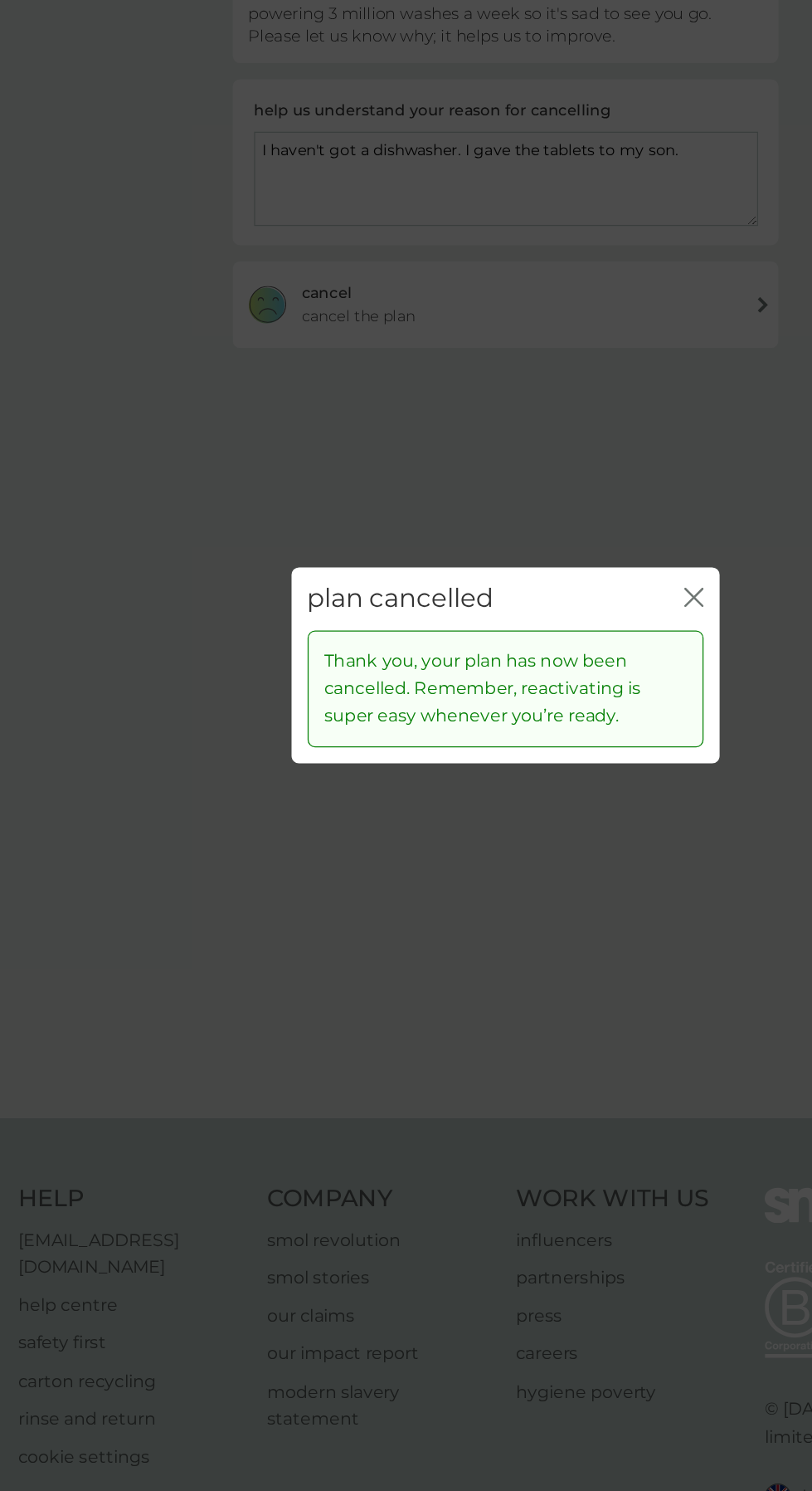
click at [555, 692] on icon "close" at bounding box center [552, 693] width 15 height 15
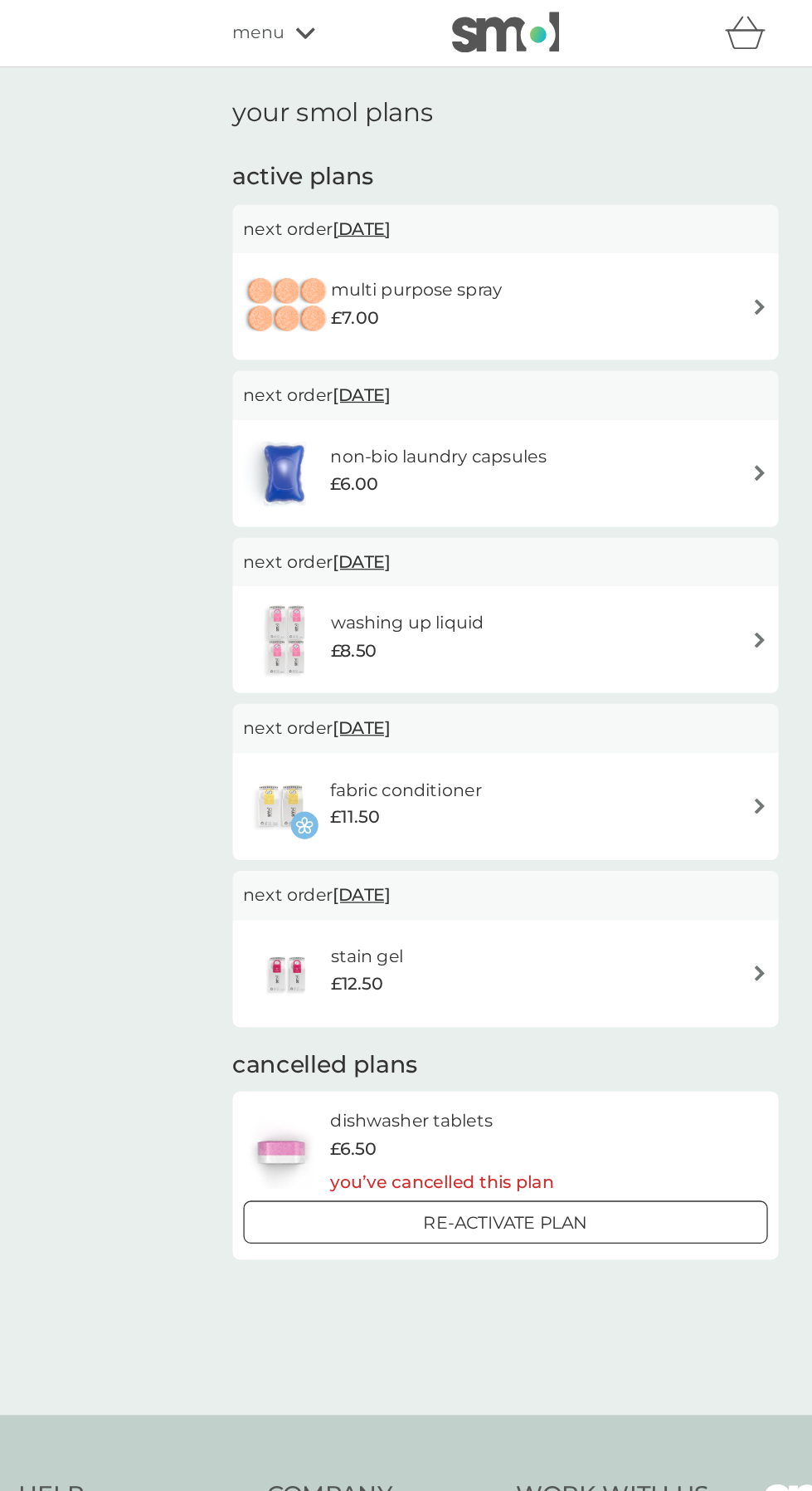
click at [486, 232] on div "multi purpose spray £7.00" at bounding box center [406, 237] width 407 height 58
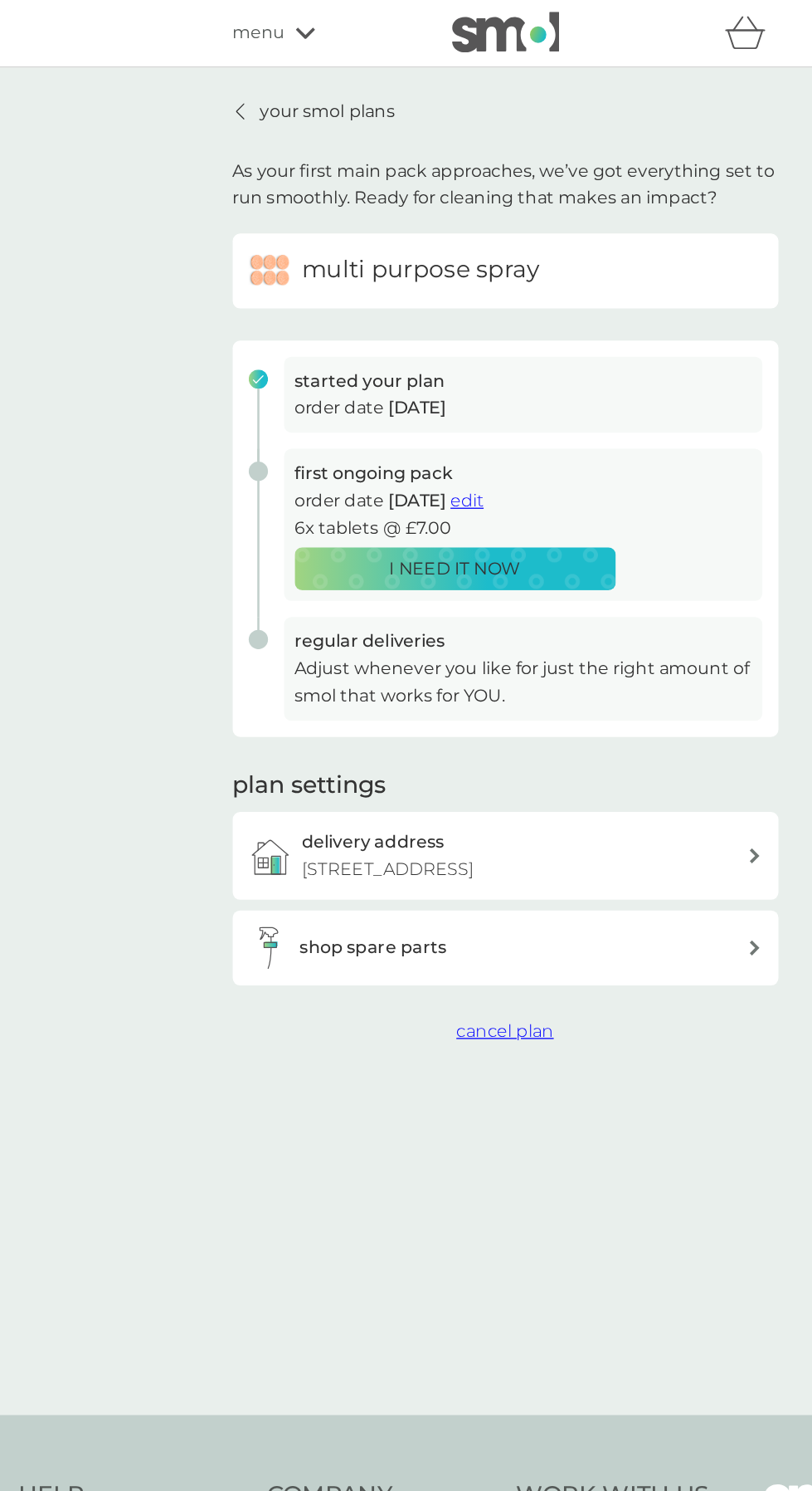
click at [390, 384] on span "edit" at bounding box center [377, 387] width 26 height 15
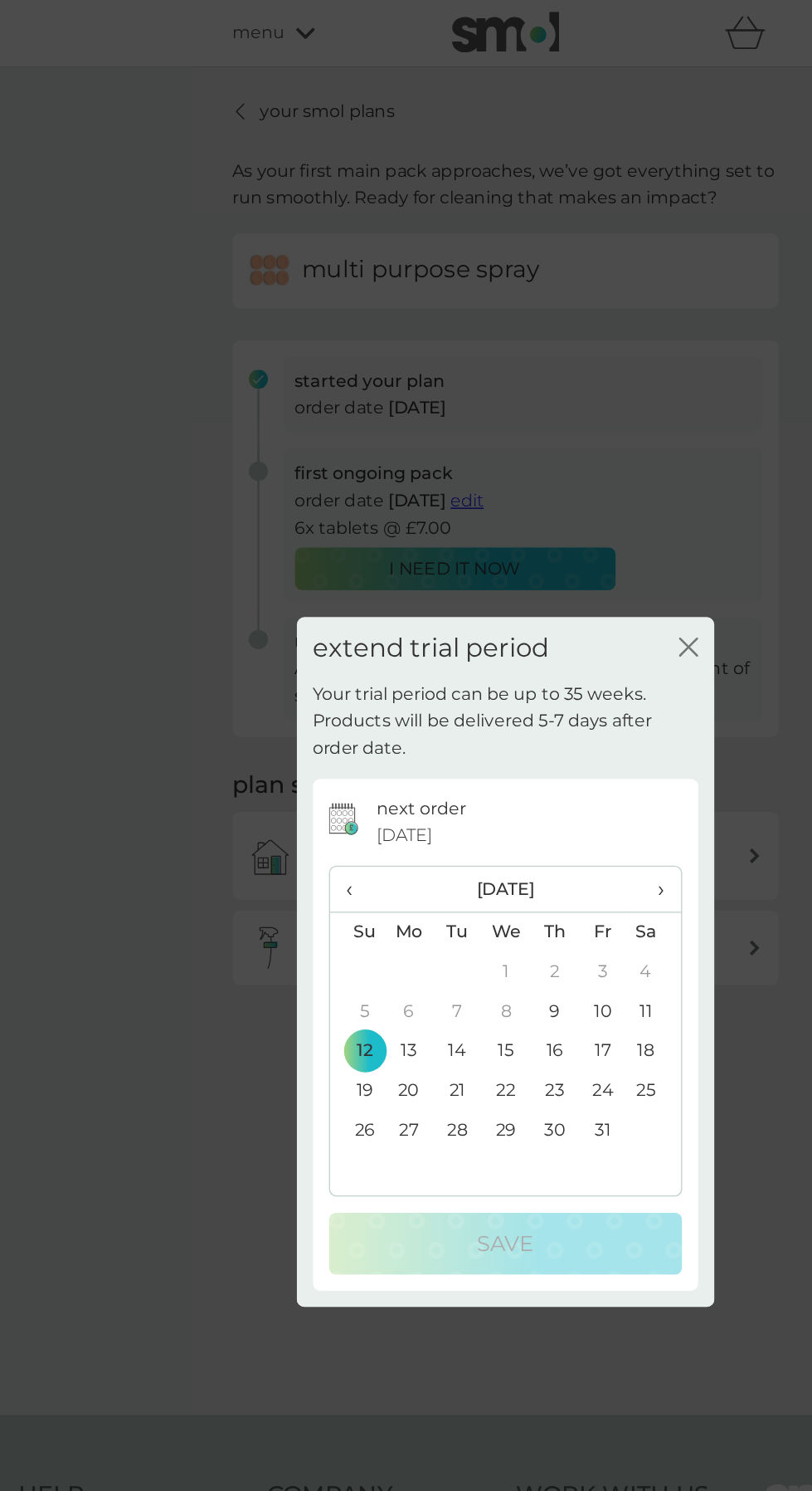
click at [529, 707] on span "›" at bounding box center [521, 689] width 16 height 35
click at [527, 707] on span "›" at bounding box center [521, 689] width 16 height 35
click at [526, 707] on span "›" at bounding box center [521, 689] width 16 height 35
click at [527, 707] on span "›" at bounding box center [521, 689] width 16 height 35
click at [441, 800] on td "5" at bounding box center [444, 784] width 37 height 31
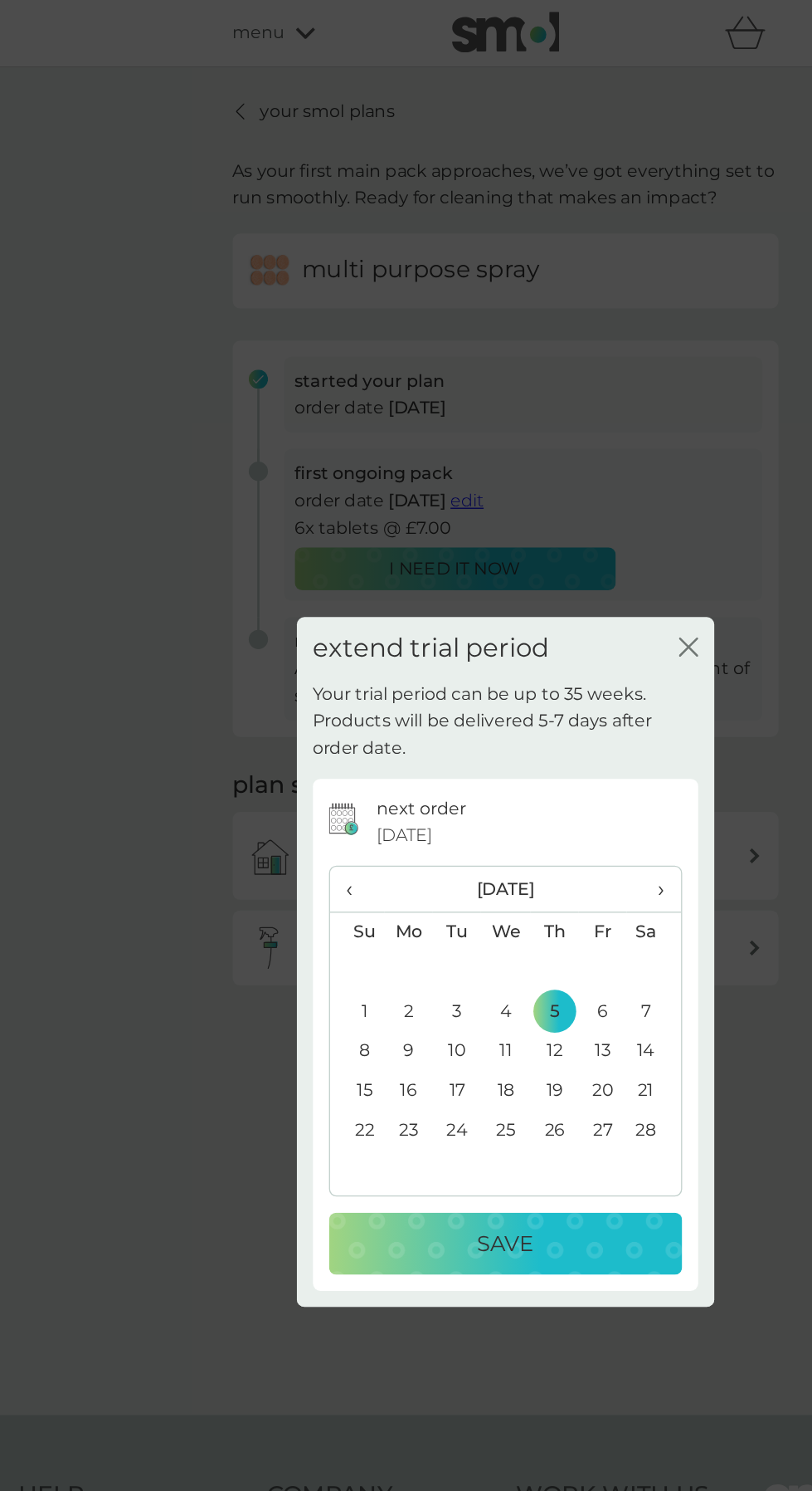
click at [398, 977] on p "Save" at bounding box center [407, 963] width 43 height 26
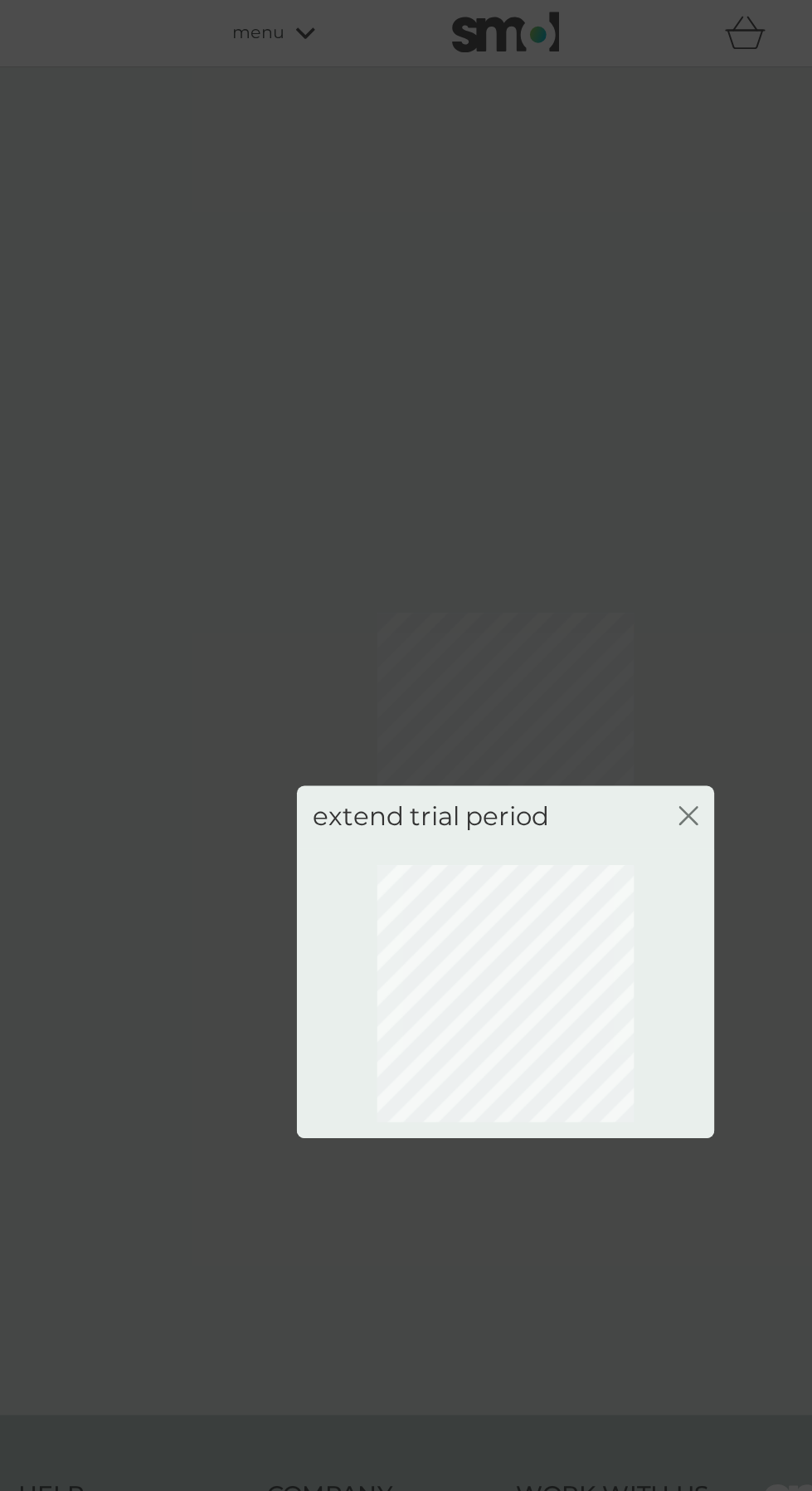
click at [551, 632] on icon "close" at bounding box center [549, 632] width 15 height 15
click at [544, 632] on icon "close" at bounding box center [549, 632] width 15 height 15
click at [544, 628] on icon "close" at bounding box center [544, 632] width 6 height 14
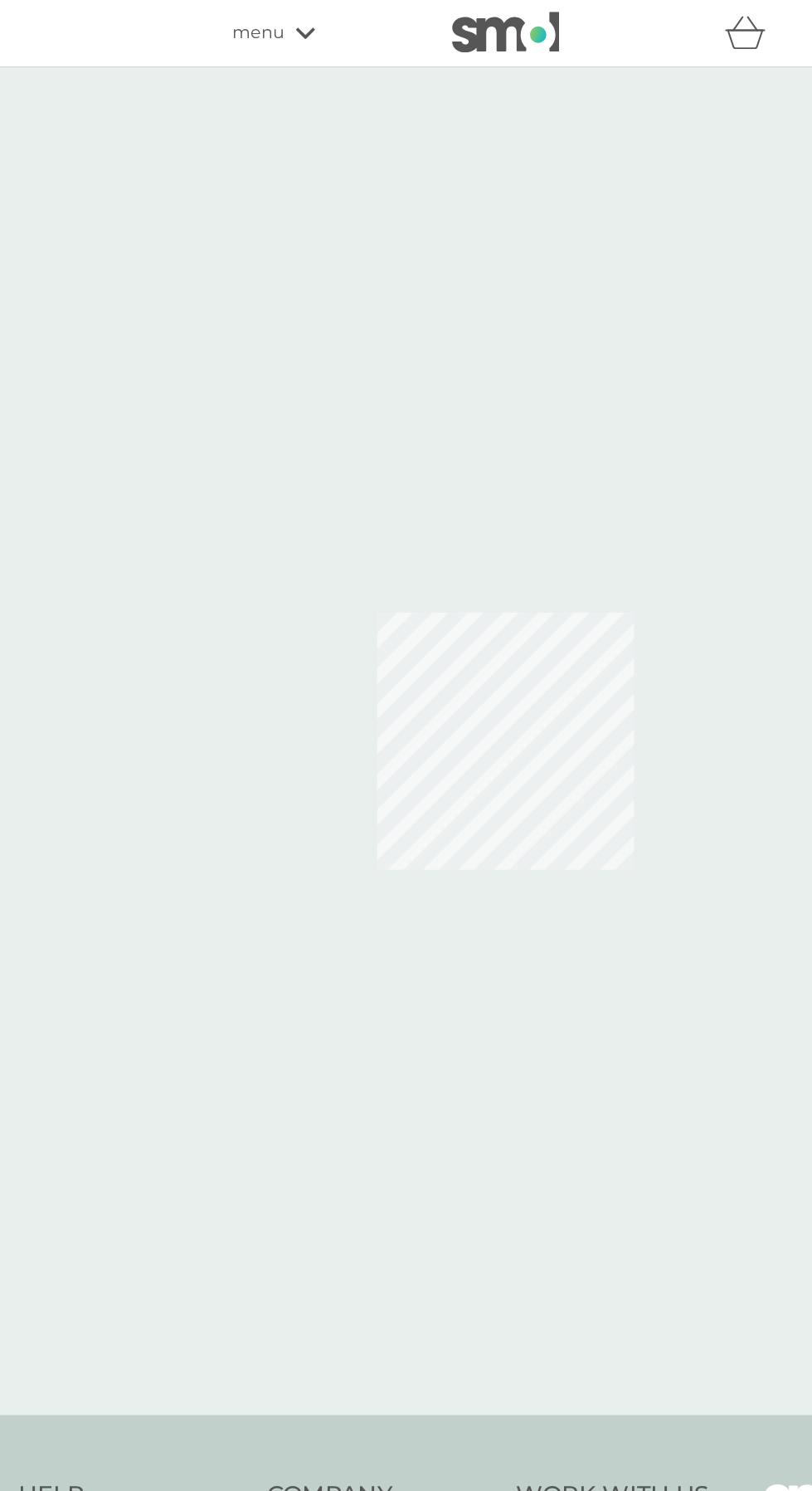
click at [547, 628] on div "good times close Your order will be processed on 5 Feb 2026" at bounding box center [406, 746] width 812 height 1491
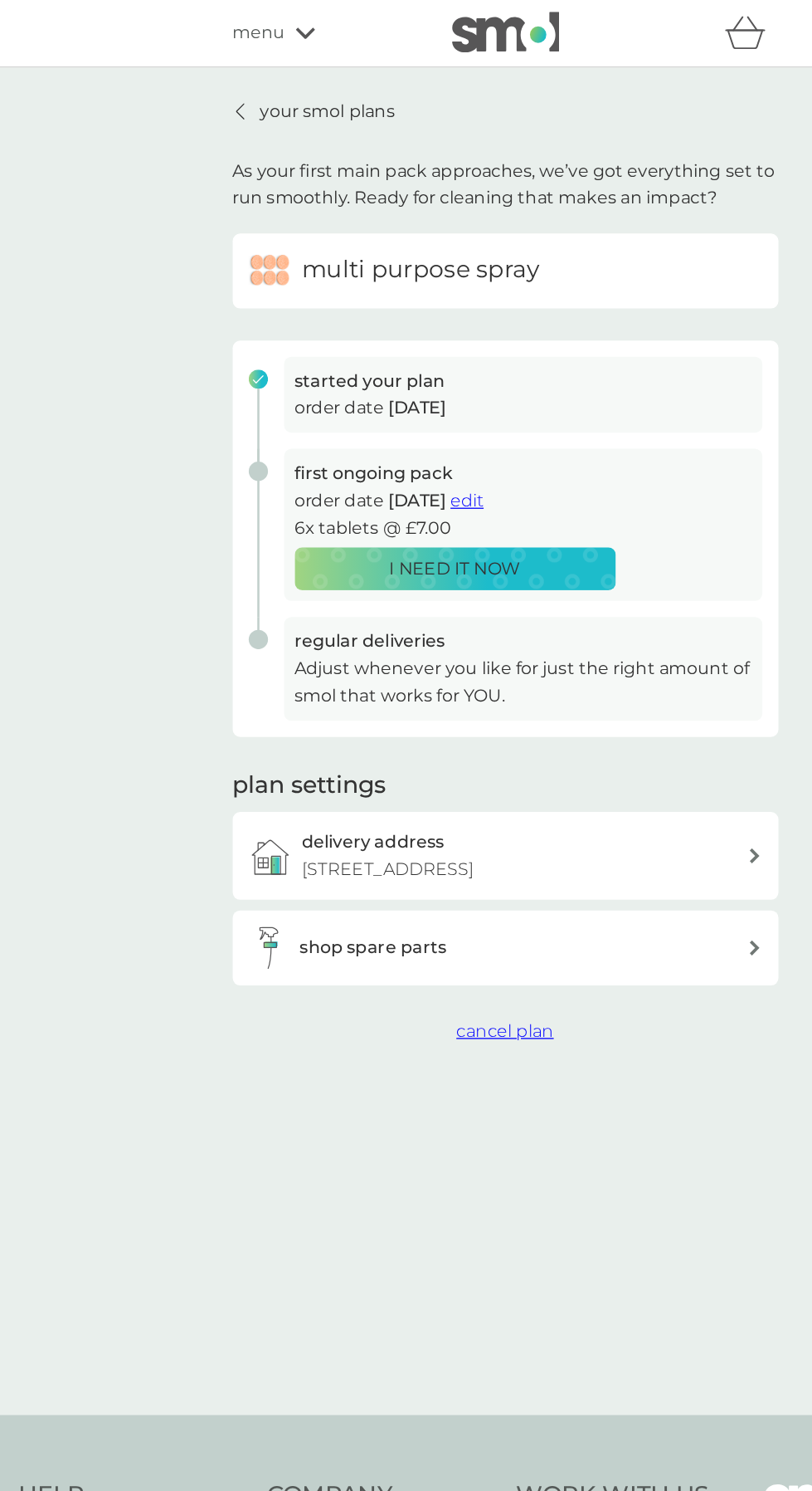
click at [201, 88] on icon at bounding box center [200, 86] width 5 height 12
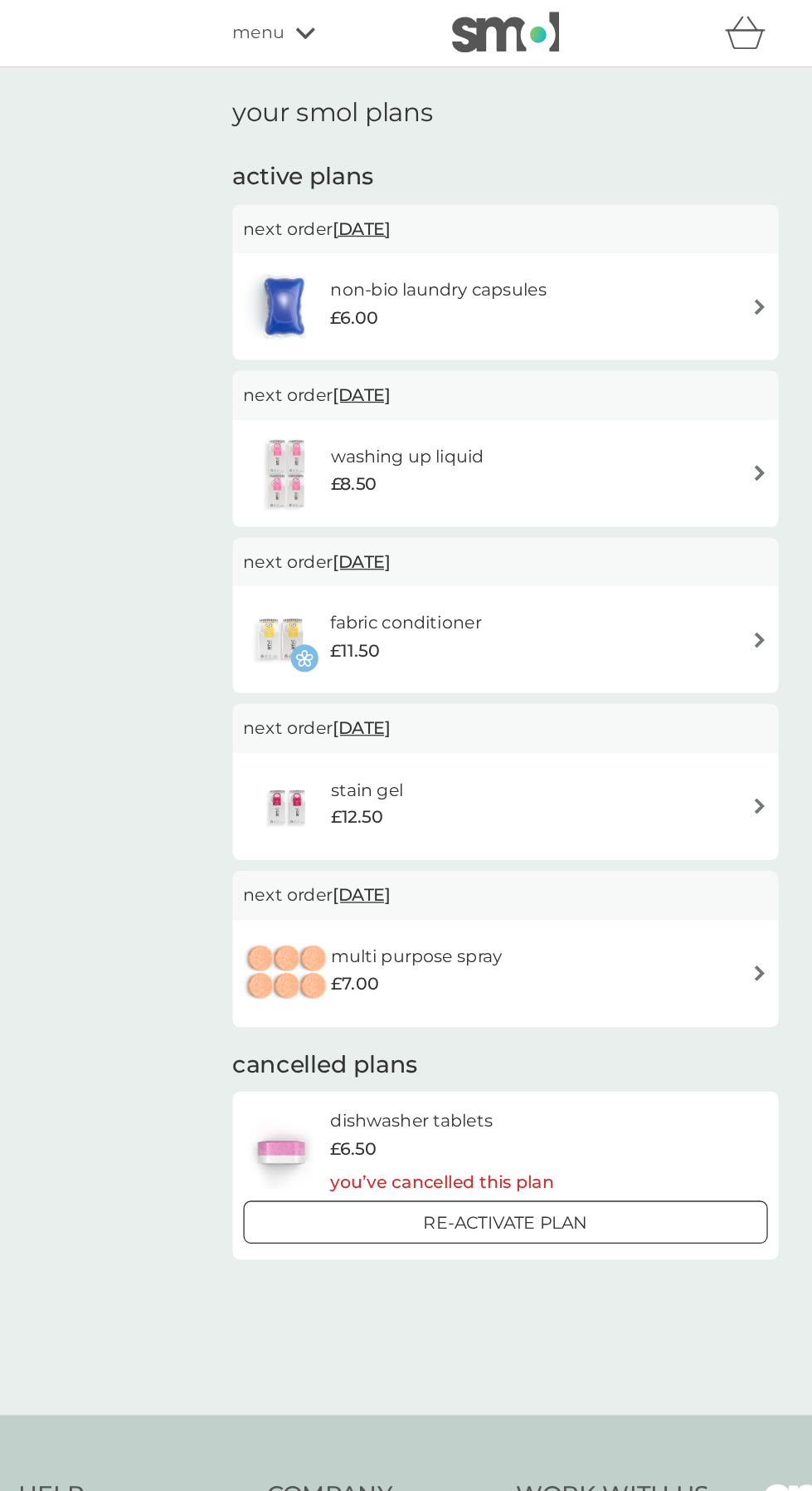
click at [579, 614] on div "stain gel £12.50" at bounding box center [406, 625] width 407 height 58
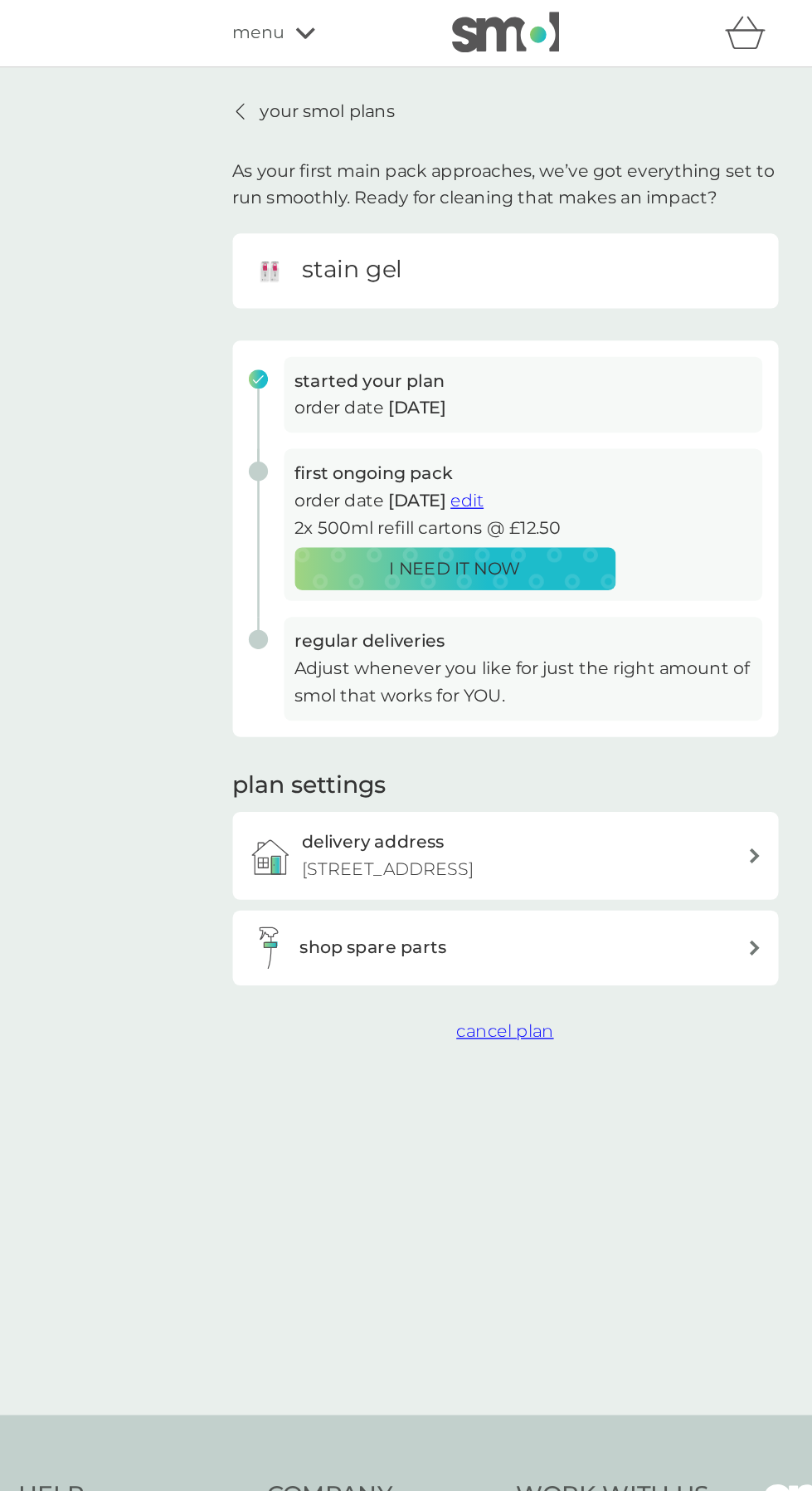
click at [390, 385] on span "edit" at bounding box center [377, 387] width 26 height 15
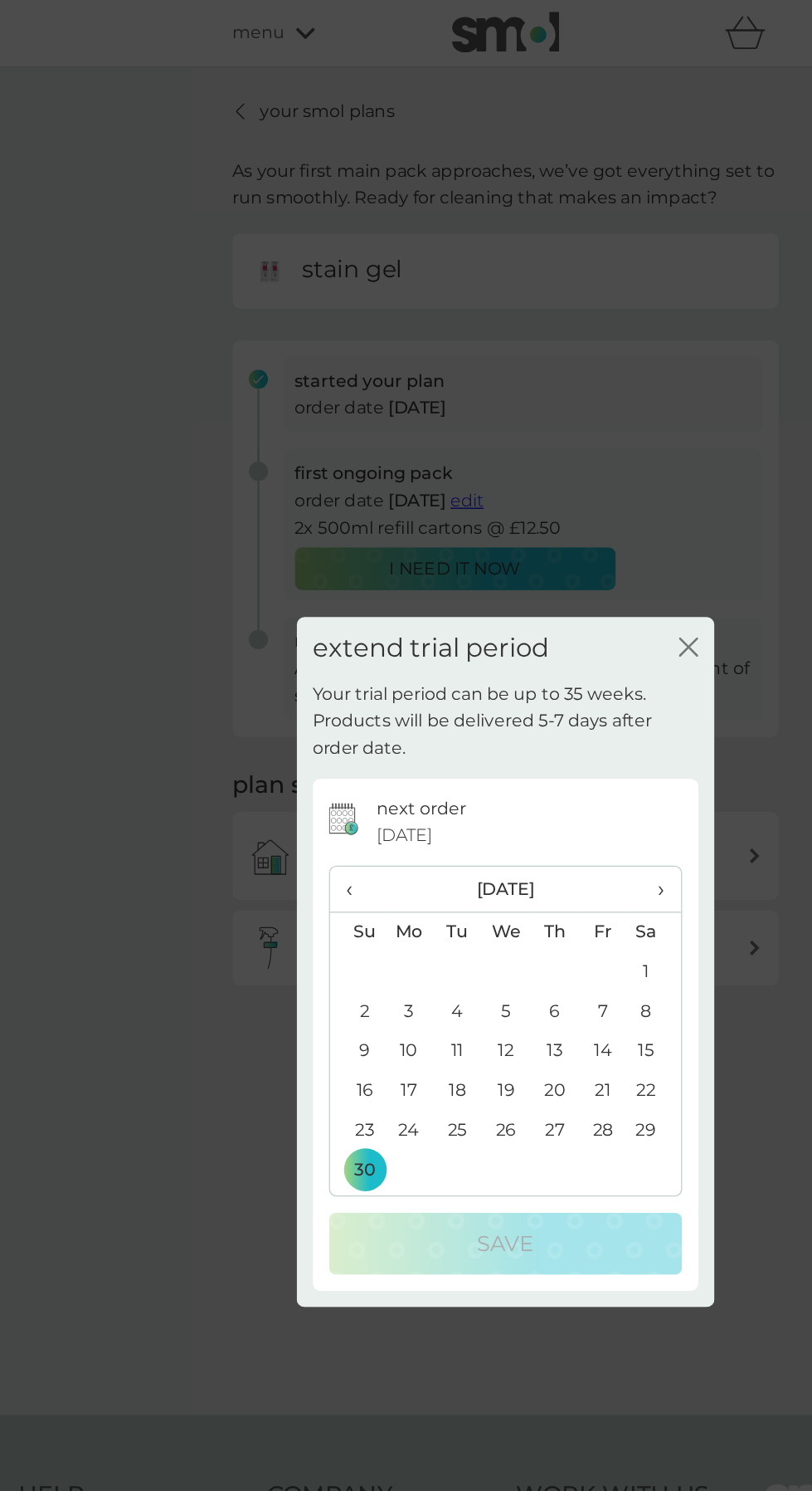
click at [527, 707] on span "›" at bounding box center [521, 689] width 16 height 35
click at [521, 707] on span "›" at bounding box center [521, 689] width 16 height 35
click at [529, 707] on span "›" at bounding box center [521, 689] width 16 height 35
click at [445, 800] on td "5" at bounding box center [444, 784] width 37 height 31
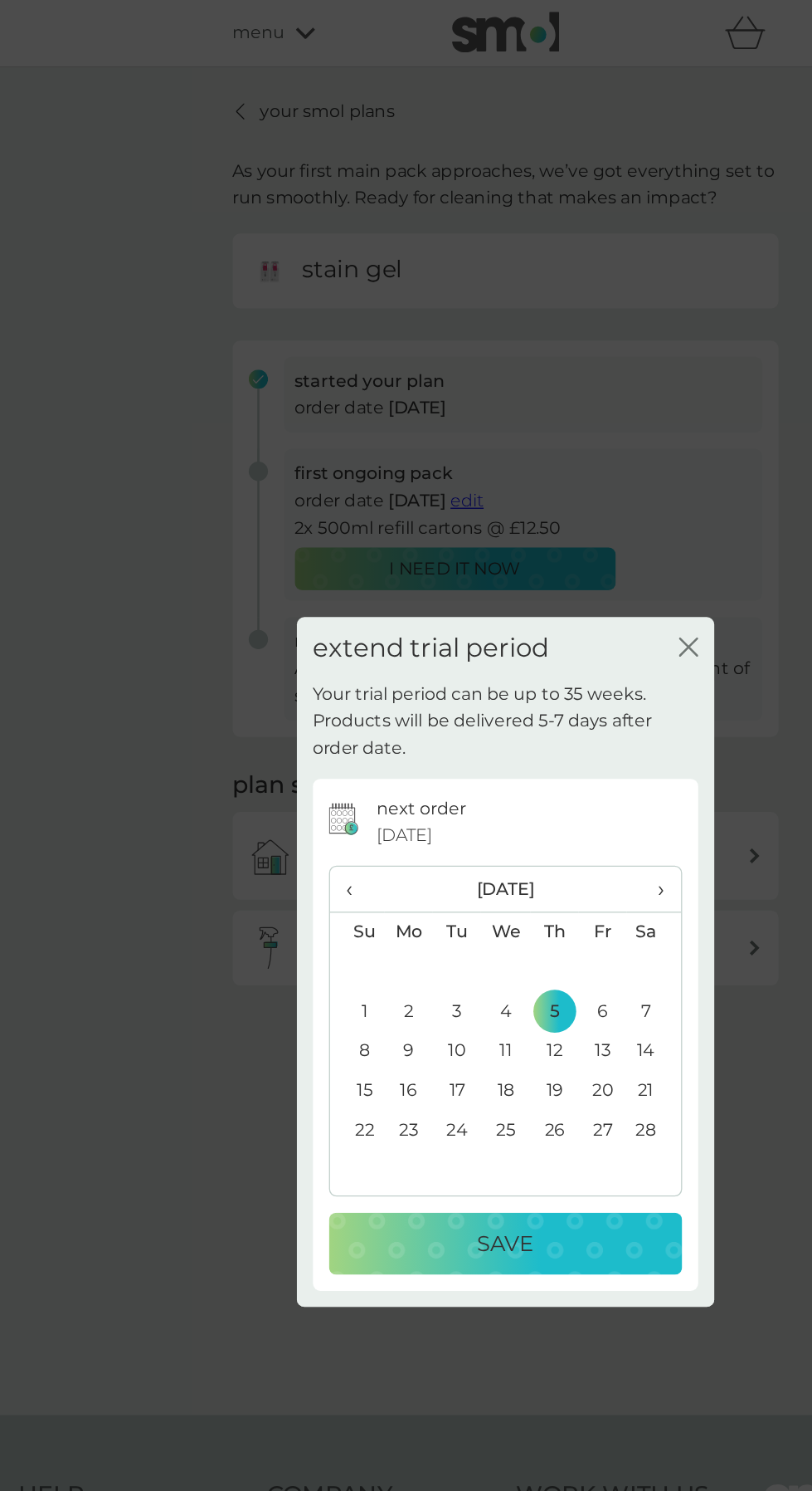
click at [383, 977] on div "Save" at bounding box center [406, 963] width 241 height 26
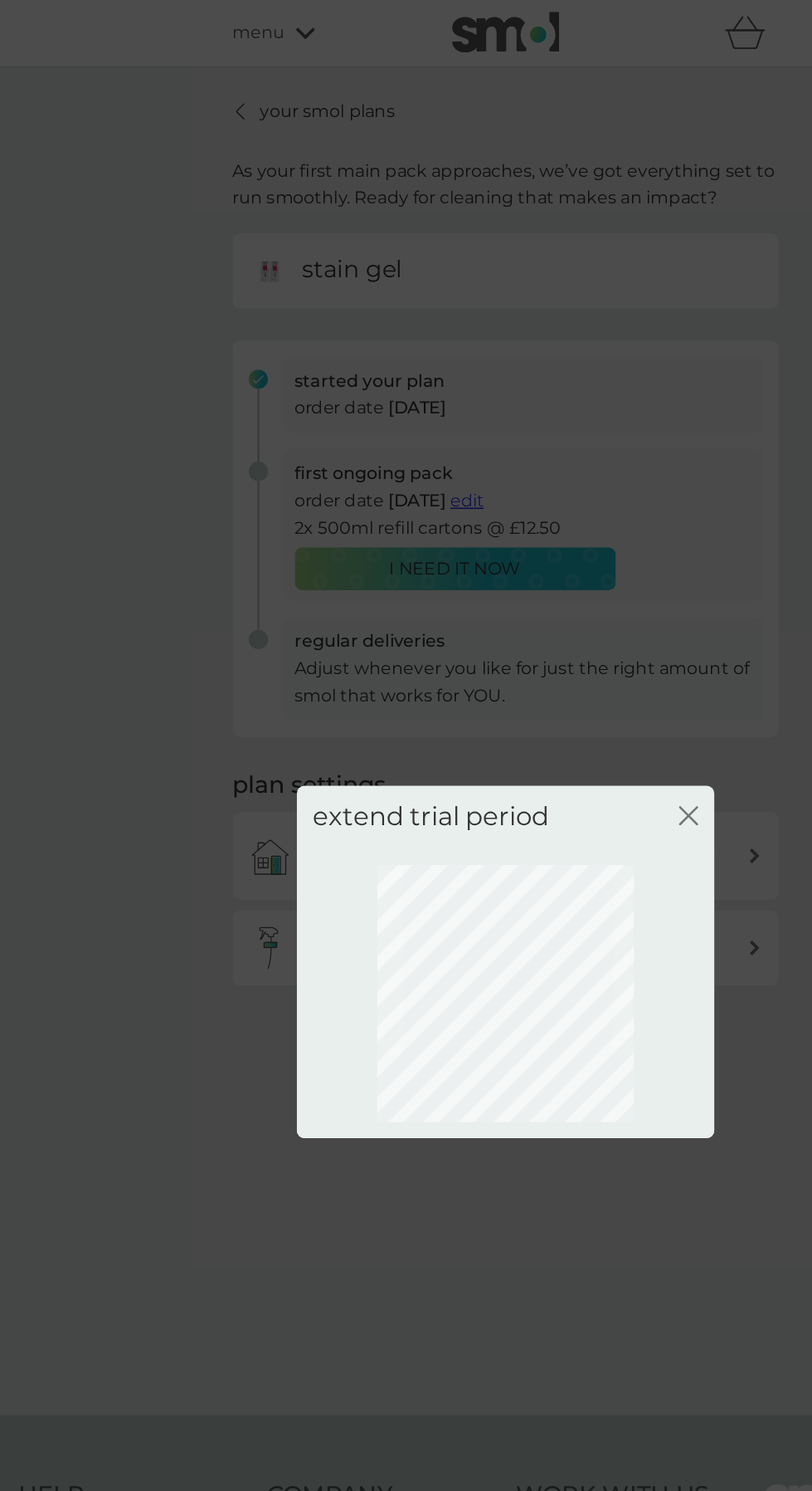
click at [380, 1001] on div "extend trial period close" at bounding box center [406, 746] width 812 height 1491
click at [544, 632] on icon "close" at bounding box center [549, 632] width 15 height 15
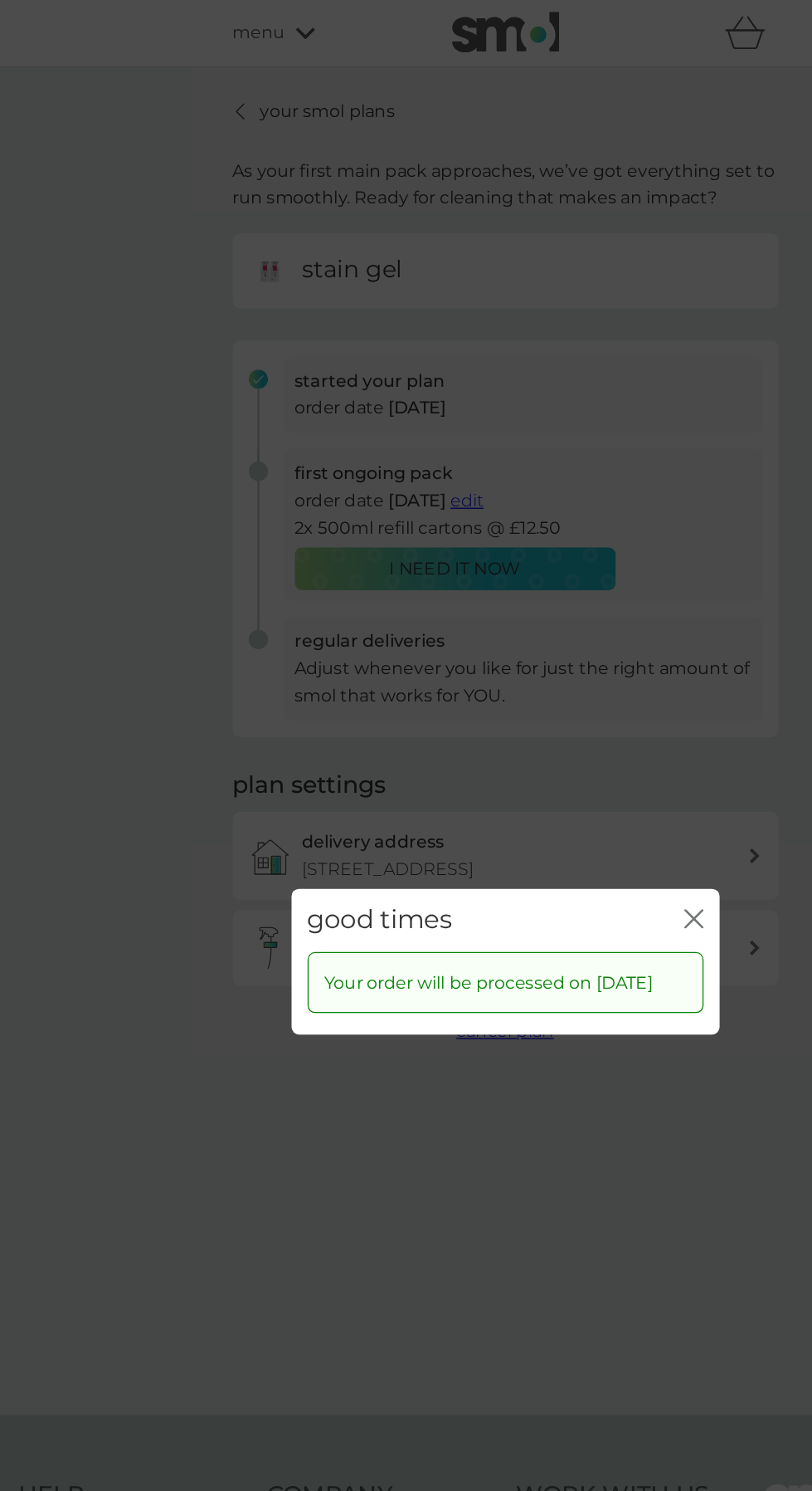
click at [549, 705] on icon "close" at bounding box center [552, 712] width 15 height 15
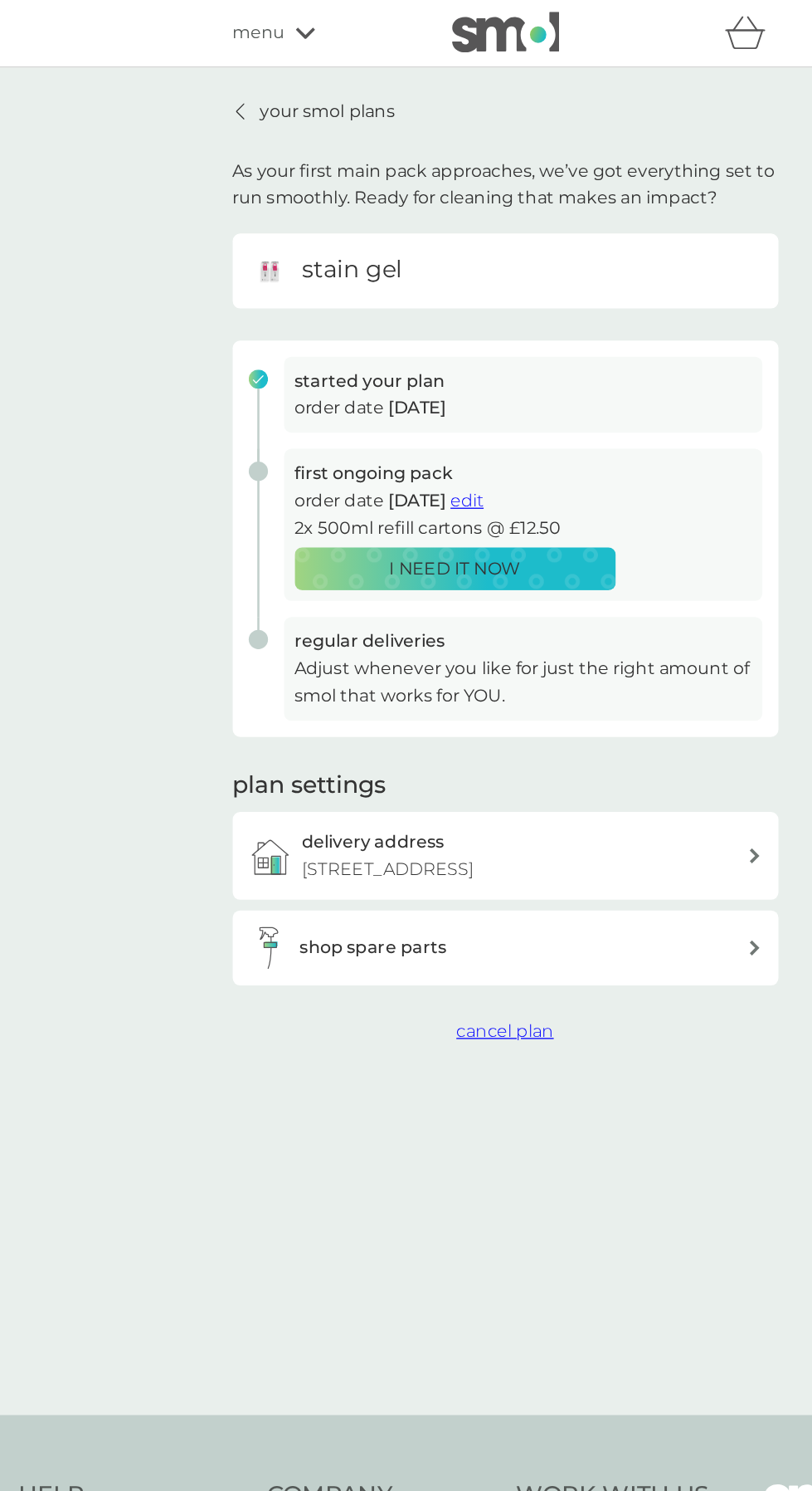
click at [277, 88] on p "your smol plans" at bounding box center [269, 87] width 105 height 22
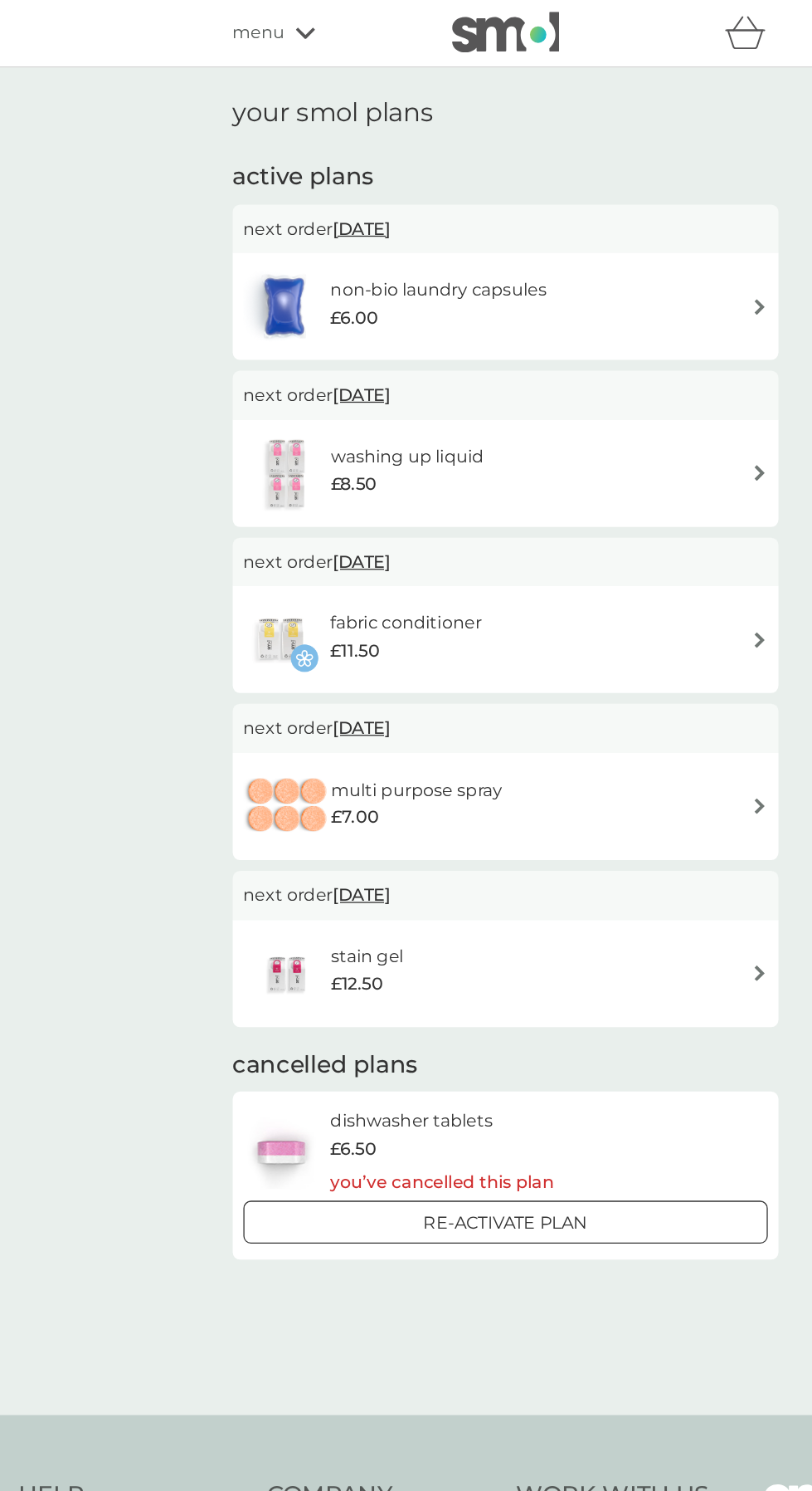
click at [541, 216] on div "non-bio laundry capsules £6.00" at bounding box center [406, 237] width 407 height 58
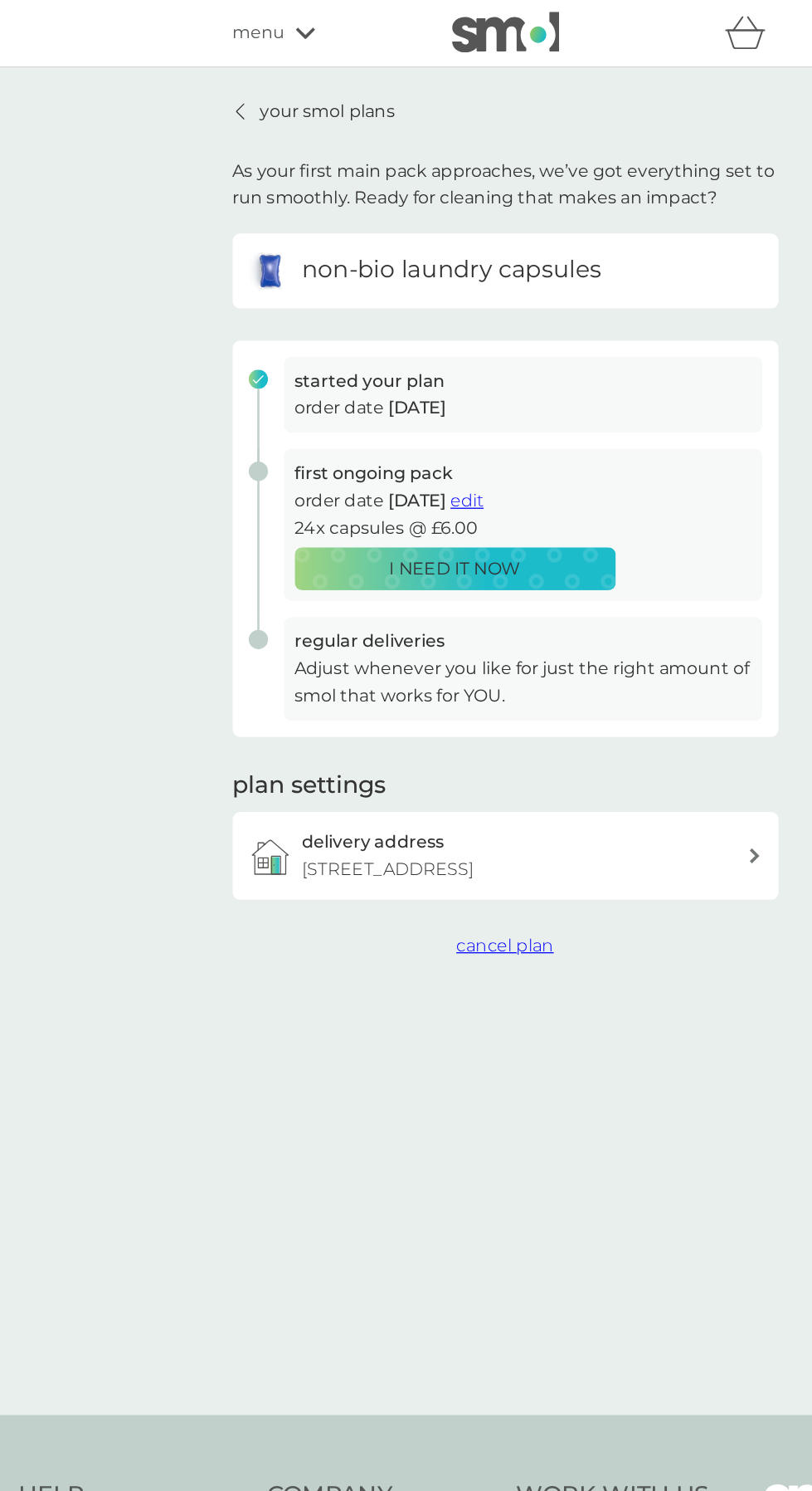
click at [390, 384] on span "edit" at bounding box center [377, 387] width 26 height 15
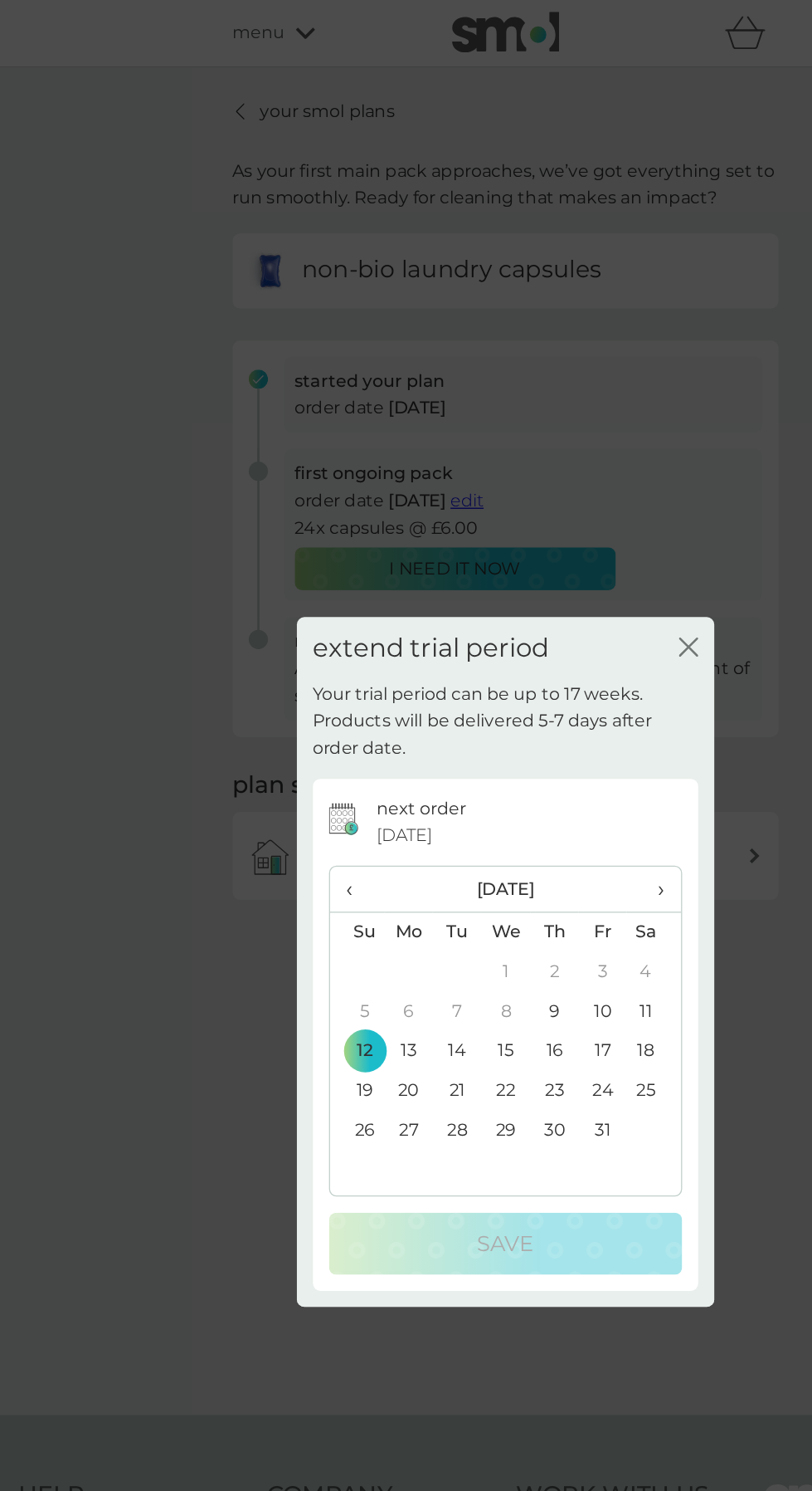
click at [551, 494] on icon "close" at bounding box center [549, 501] width 15 height 15
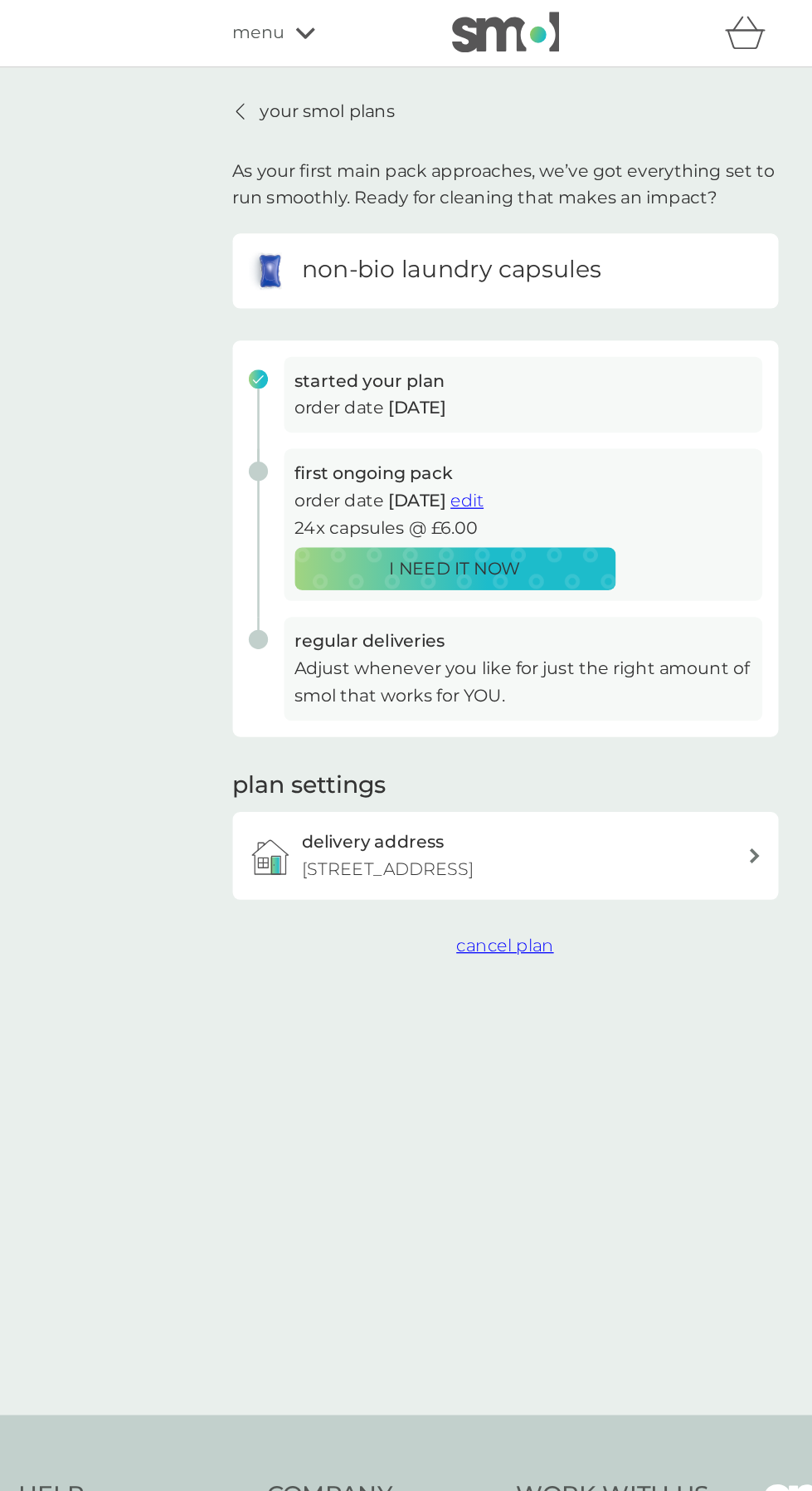
click at [204, 84] on div at bounding box center [201, 86] width 12 height 14
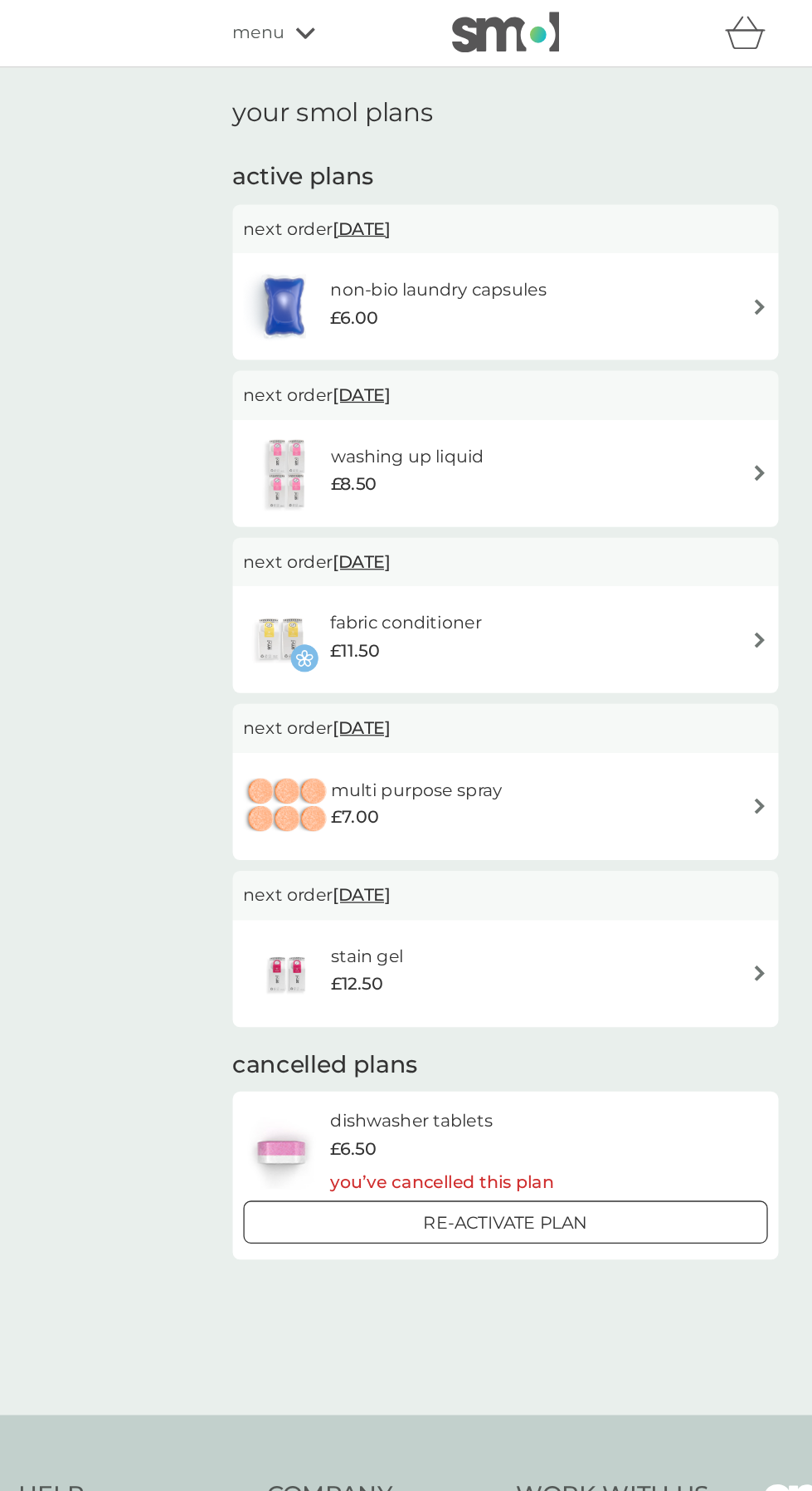
click at [322, 81] on h1 "your smol plans" at bounding box center [406, 88] width 423 height 24
click at [85, 285] on div "your smol plans active plans next order 12 Oct 2025 non-bio laundry capsules £6…" at bounding box center [406, 574] width 812 height 1044
click at [243, 31] on div "menu" at bounding box center [265, 26] width 141 height 22
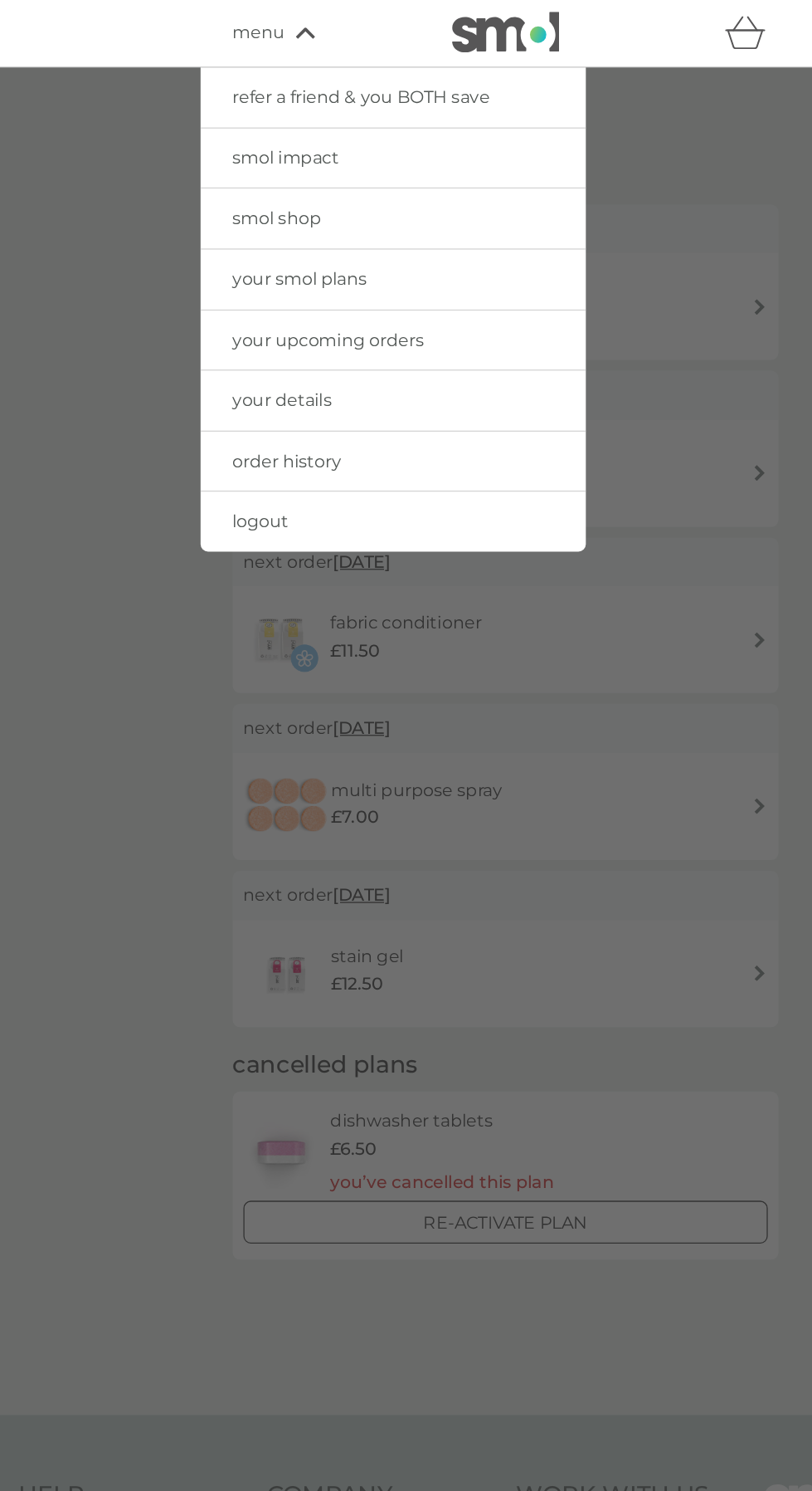
click at [391, 248] on link "your upcoming orders" at bounding box center [319, 264] width 299 height 46
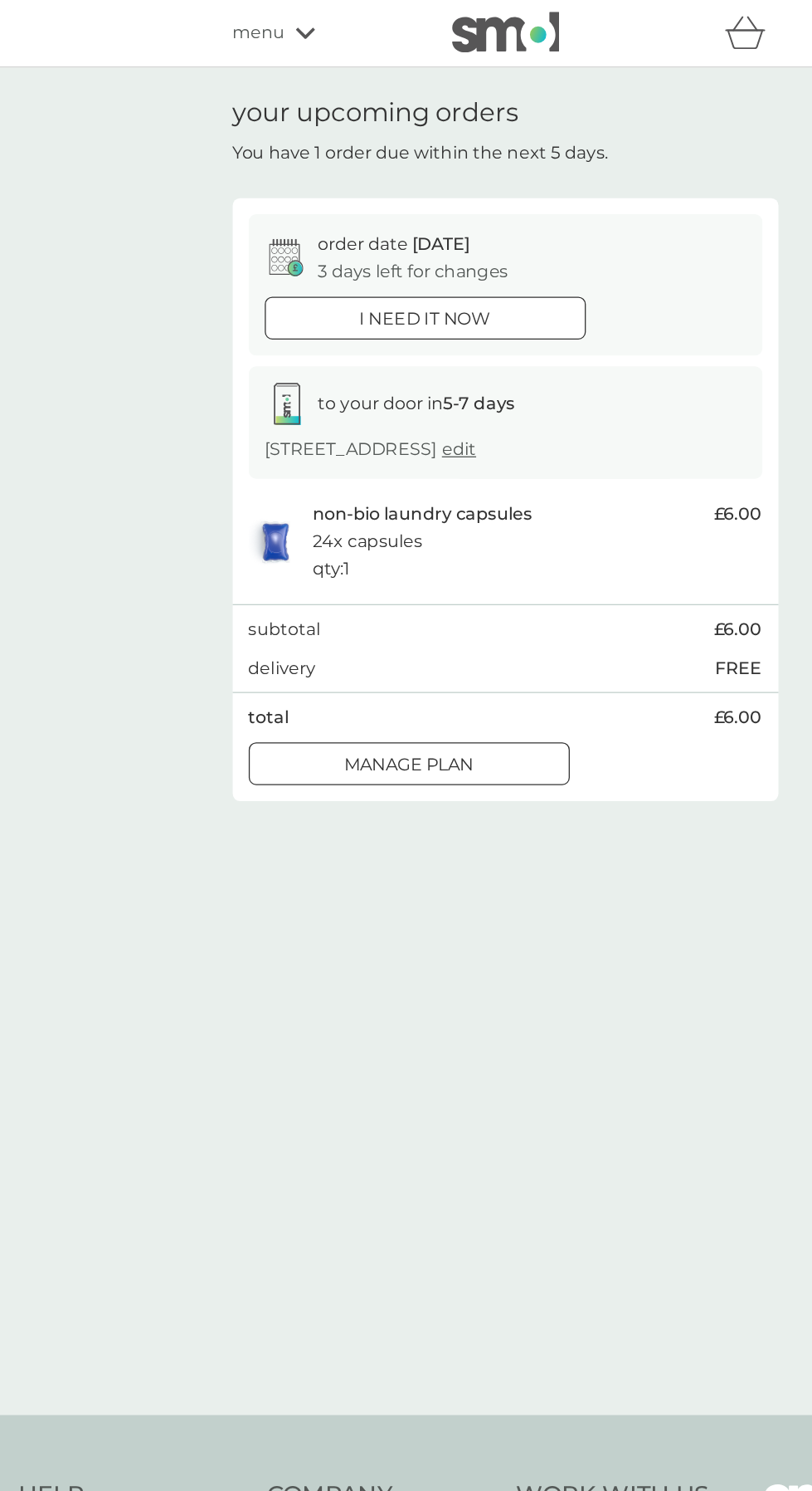
click at [239, 33] on div "menu" at bounding box center [265, 26] width 141 height 22
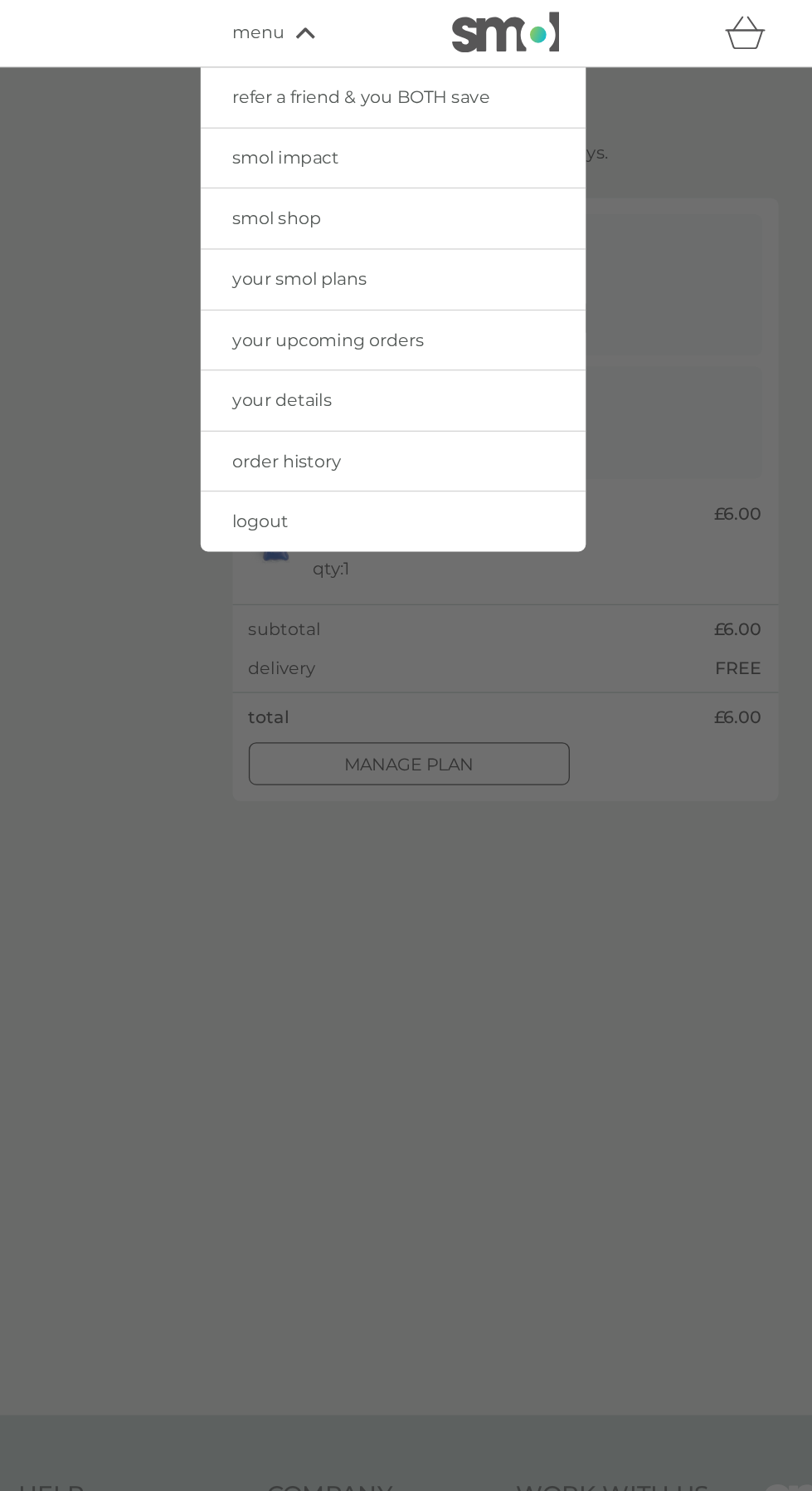
click at [370, 402] on link "logout" at bounding box center [319, 403] width 299 height 46
